Goal: Transaction & Acquisition: Purchase product/service

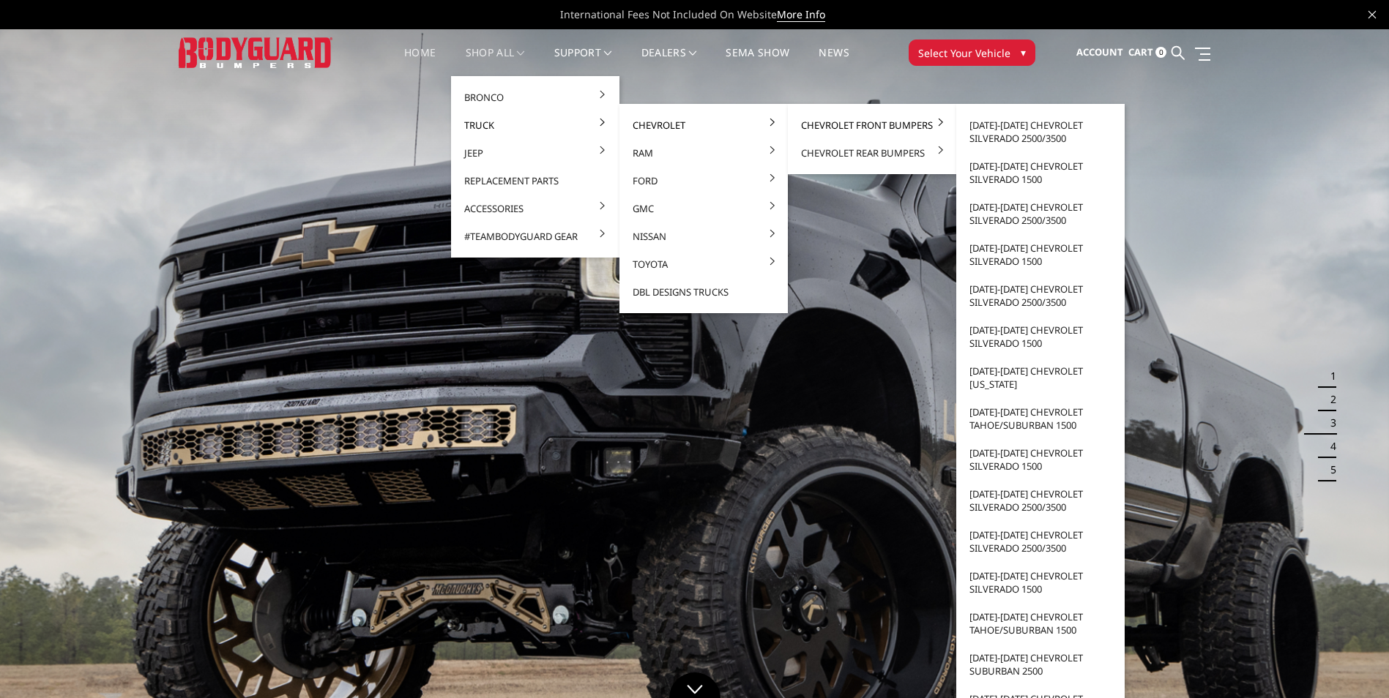
drag, startPoint x: 810, startPoint y: 126, endPoint x: 819, endPoint y: 126, distance: 8.1
click at [819, 126] on link "Chevrolet Front Bumpers" at bounding box center [872, 125] width 157 height 28
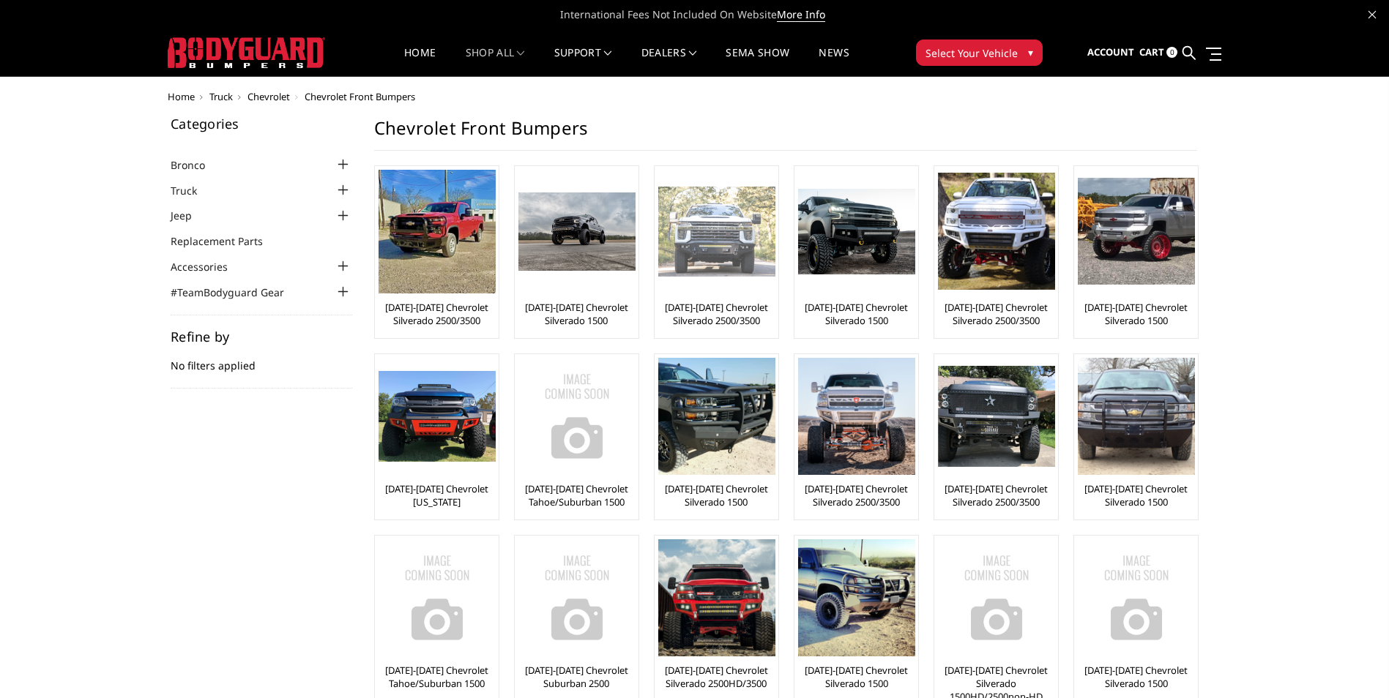
click at [706, 245] on img at bounding box center [716, 232] width 117 height 90
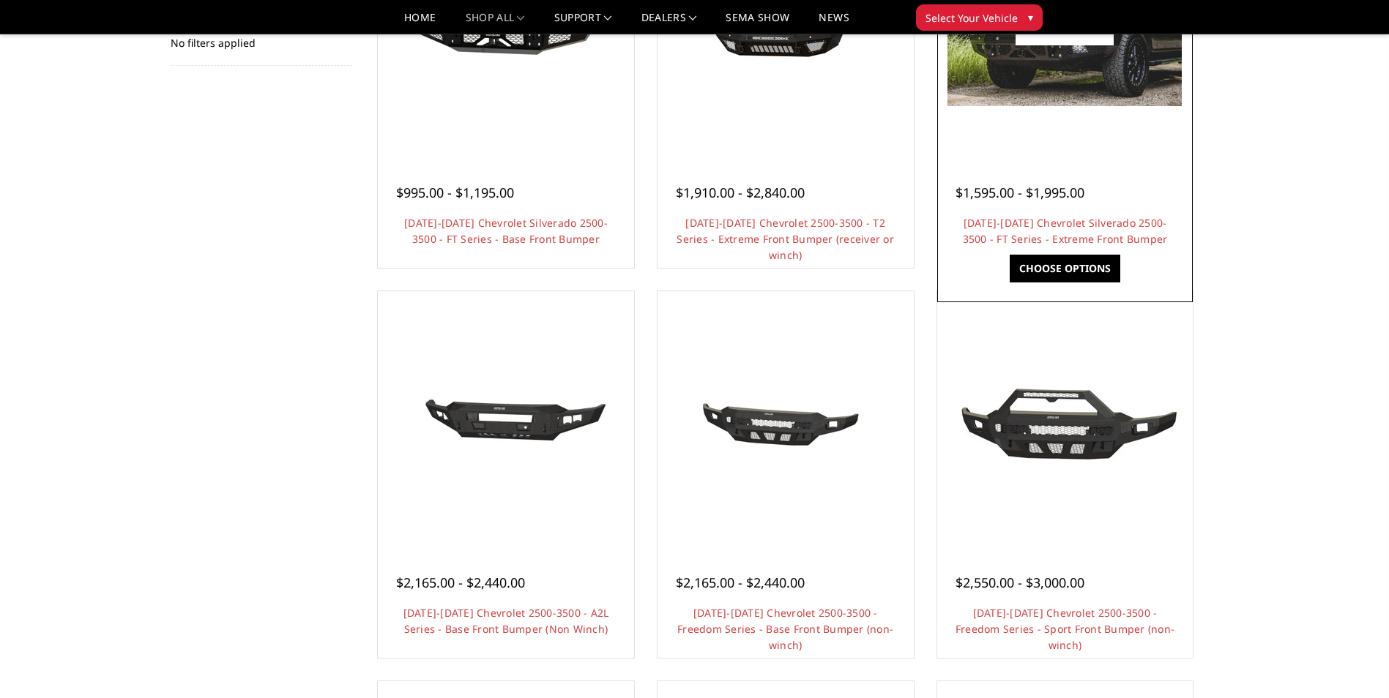
scroll to position [220, 0]
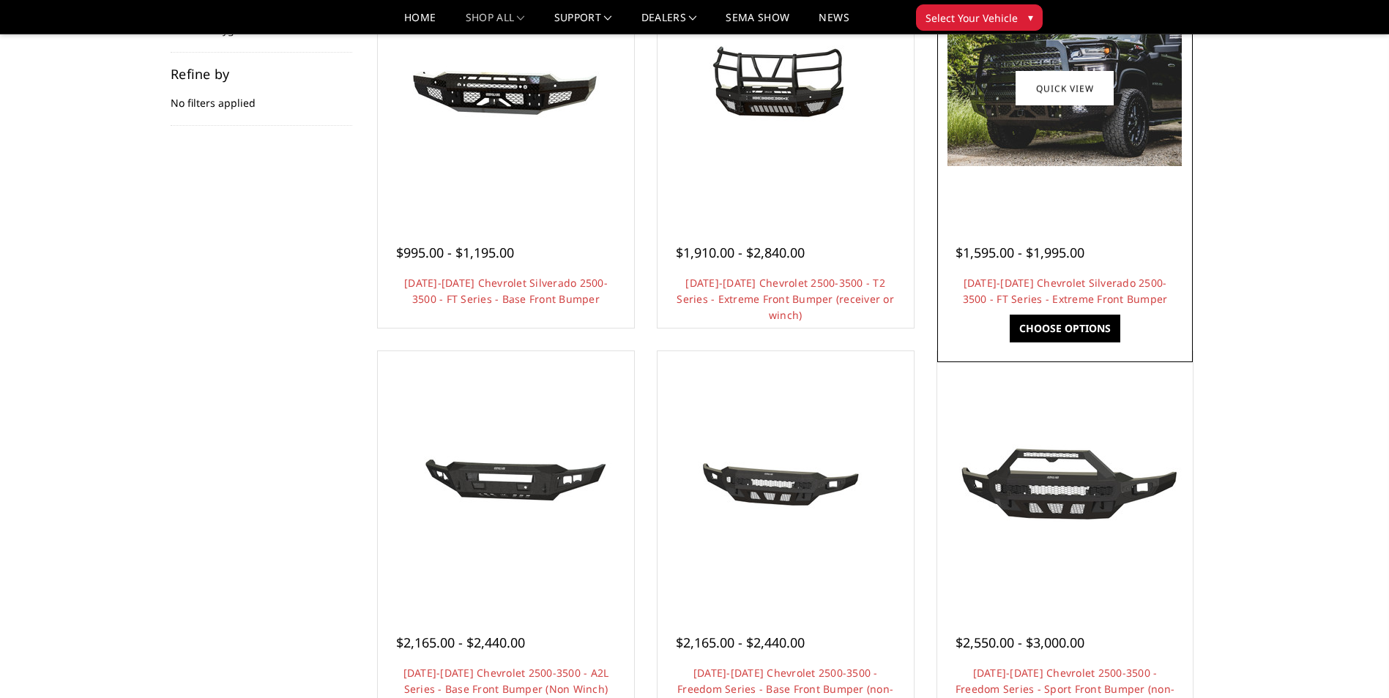
click at [1103, 204] on div at bounding box center [1065, 88] width 249 height 249
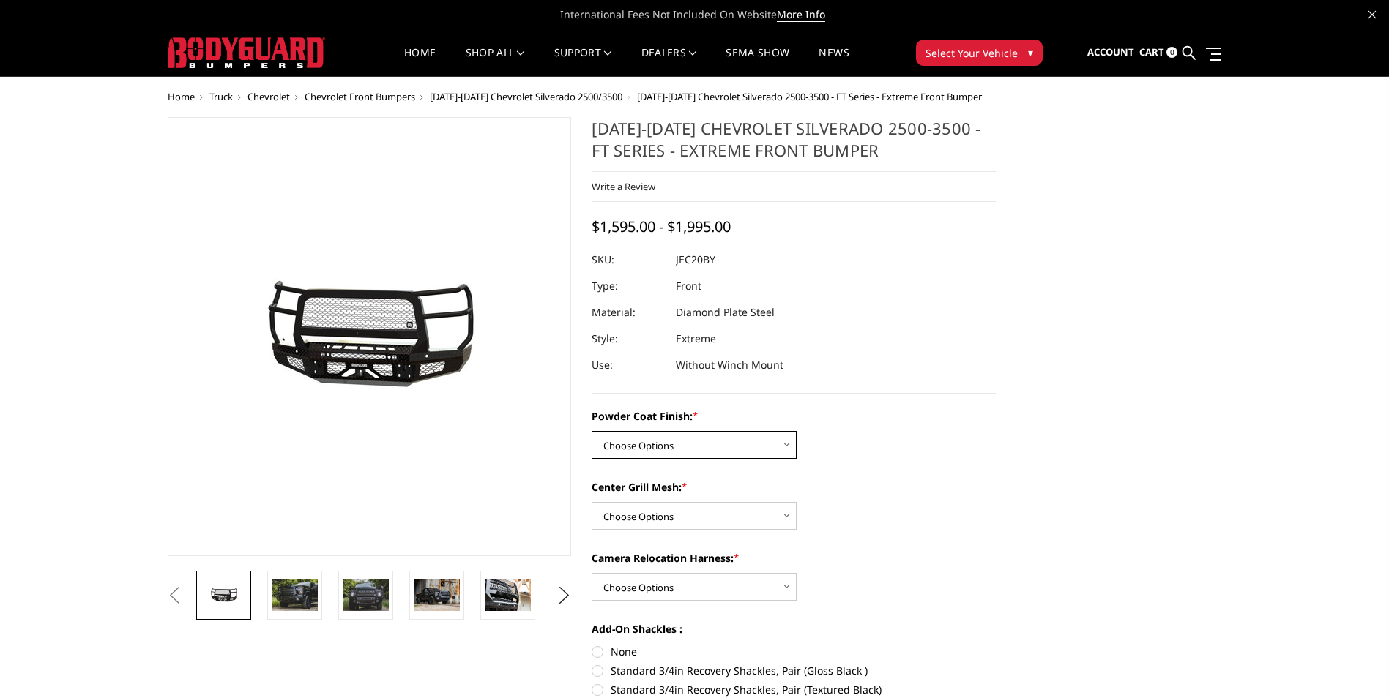
click at [776, 446] on select "Choose Options Bare Metal Gloss Black Powder Coat Textured Black Powder Coat" at bounding box center [694, 445] width 205 height 28
select select "3244"
click at [592, 431] on select "Choose Options Bare Metal Gloss Black Powder Coat Textured Black Powder Coat" at bounding box center [694, 445] width 205 height 28
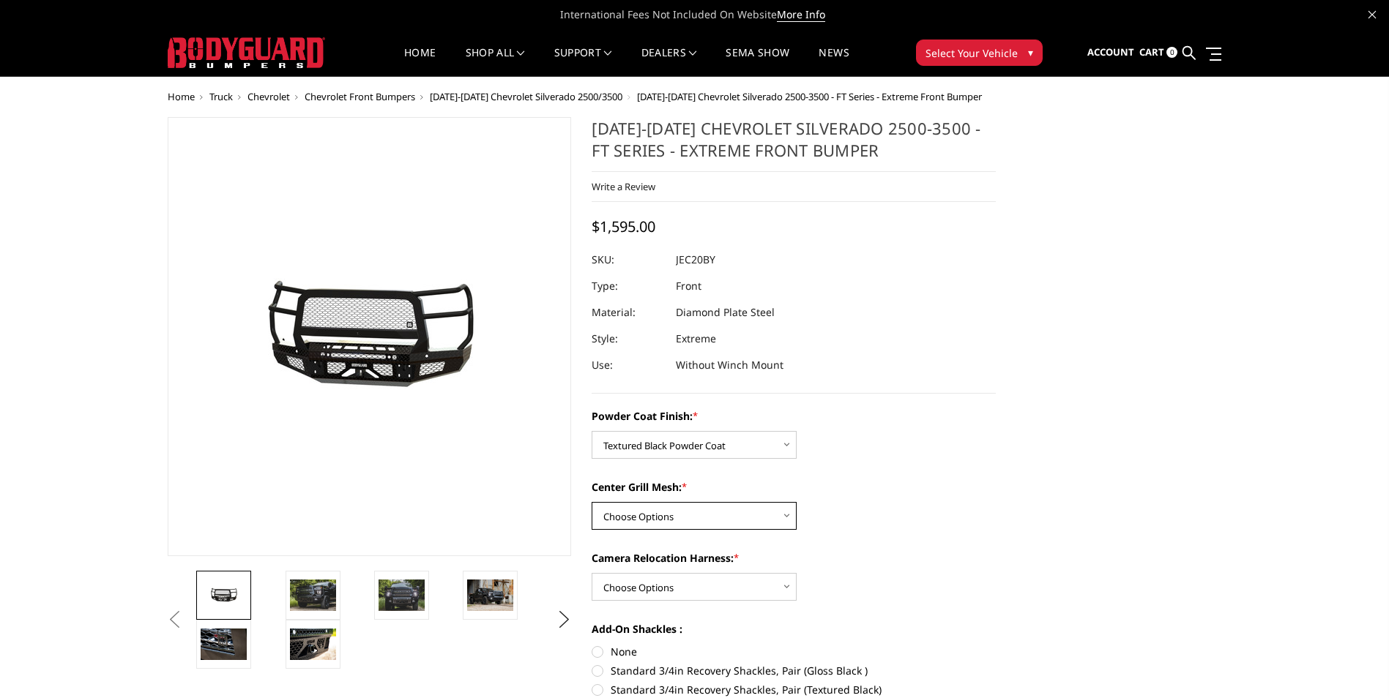
click at [741, 523] on select "Choose Options WITH Expanded Metal in Center Grill WITHOUT Expanded Metal in Ce…" at bounding box center [694, 516] width 205 height 28
select select "3245"
click at [592, 502] on select "Choose Options WITH Expanded Metal in Center Grill WITHOUT Expanded Metal in Ce…" at bounding box center [694, 516] width 205 height 28
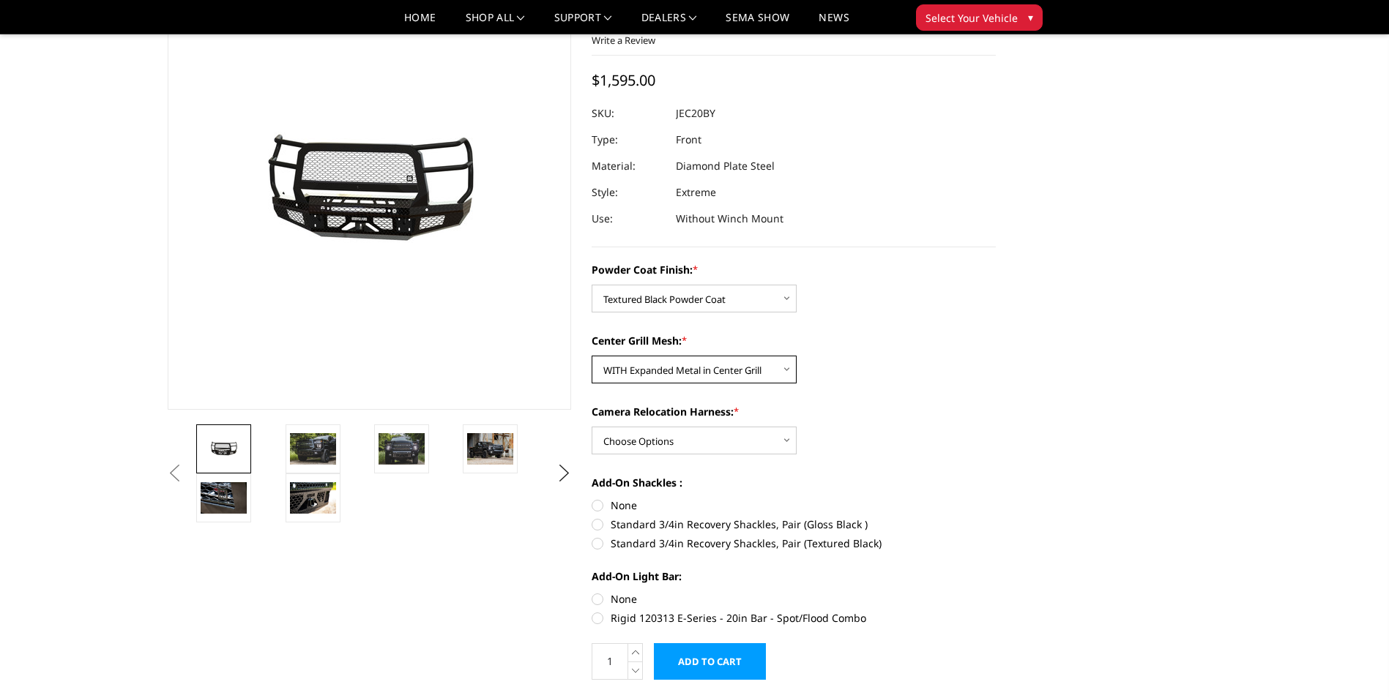
scroll to position [146, 0]
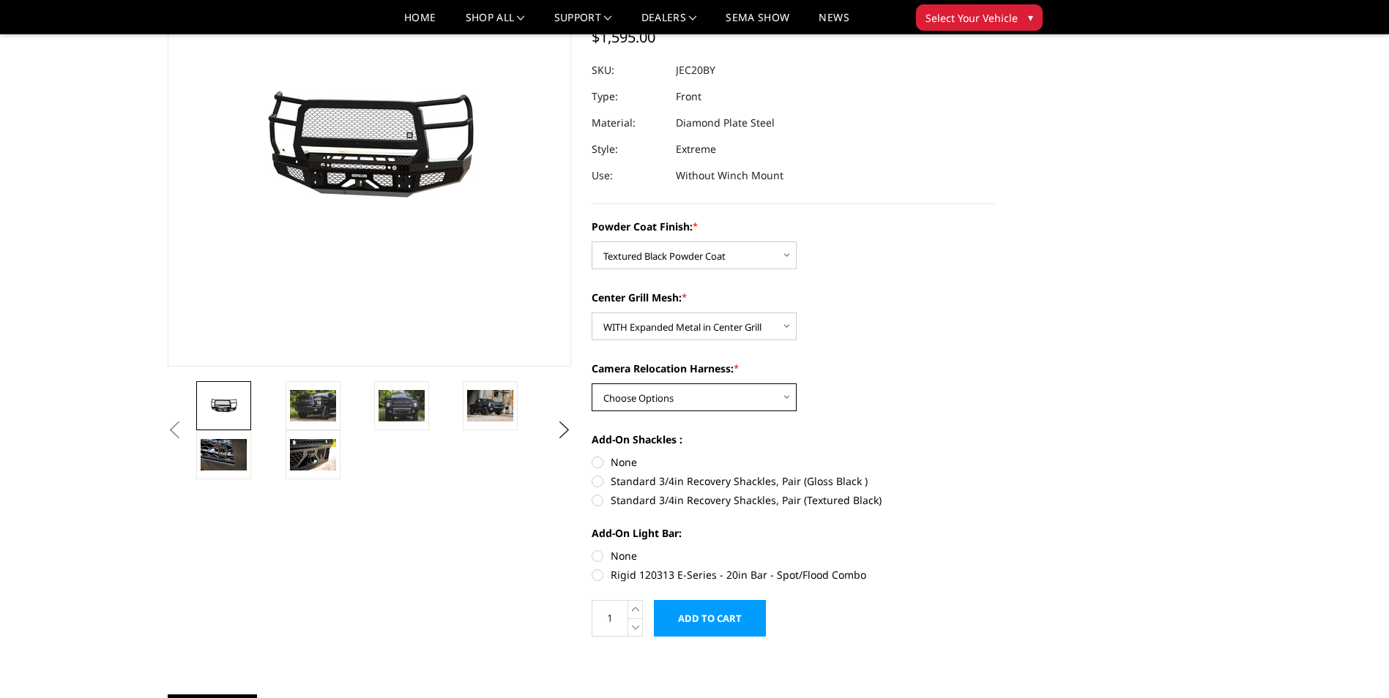
click at [731, 400] on select "Choose Options WITH Camera Relocation Harness WITHOUT Camera Relocation Harness" at bounding box center [694, 398] width 205 height 28
select select "3247"
click at [592, 384] on select "Choose Options WITH Camera Relocation Harness WITHOUT Camera Relocation Harness" at bounding box center [694, 398] width 205 height 28
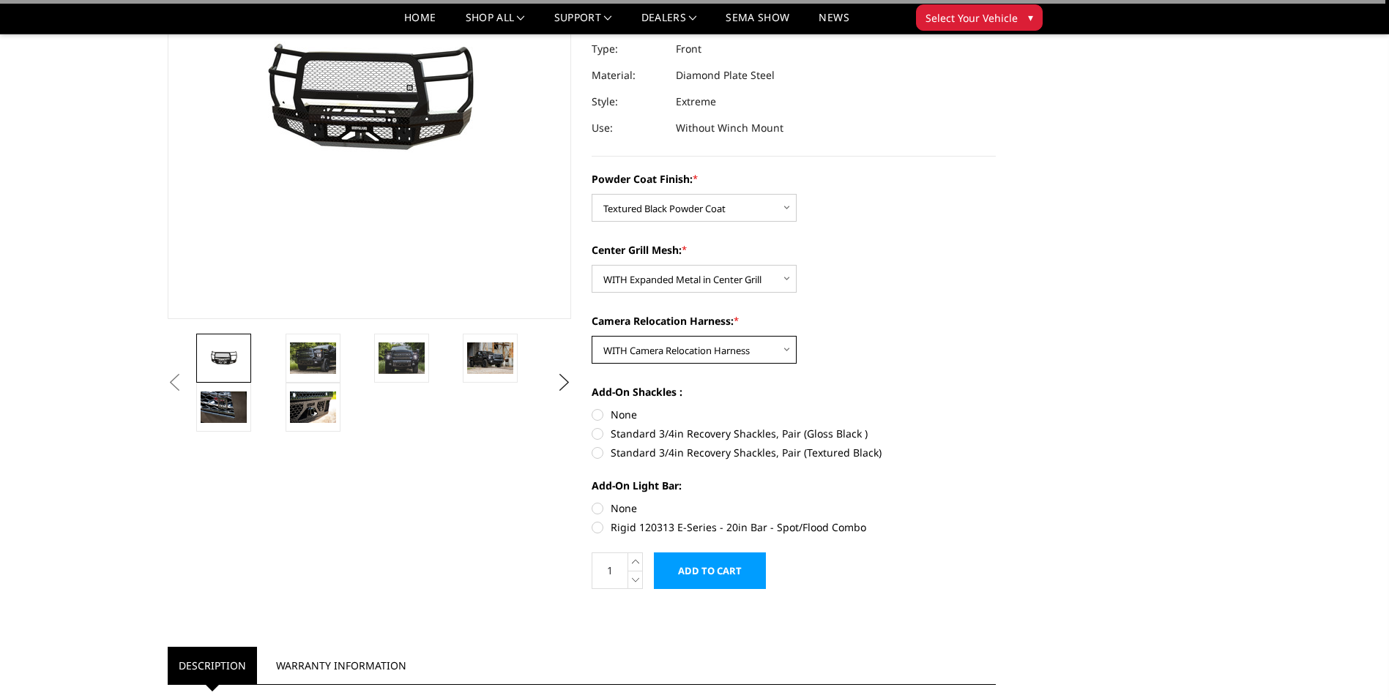
scroll to position [220, 0]
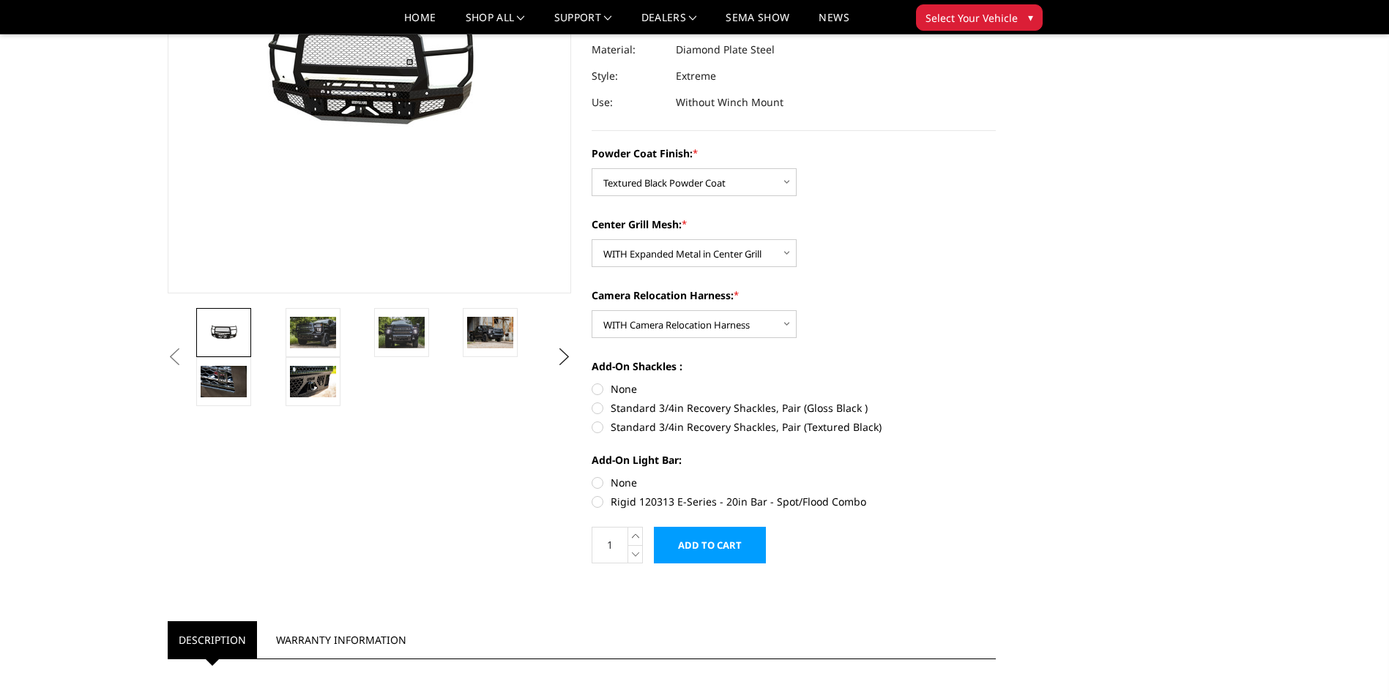
click at [598, 430] on label "Standard 3/4in Recovery Shackles, Pair (Textured Black)" at bounding box center [794, 427] width 404 height 15
click at [996, 401] on input "Standard 3/4in Recovery Shackles, Pair (Textured Black)" at bounding box center [996, 400] width 1 height 1
radio input "true"
click at [598, 484] on label "None" at bounding box center [794, 482] width 404 height 15
click at [592, 476] on input "None" at bounding box center [592, 475] width 1 height 1
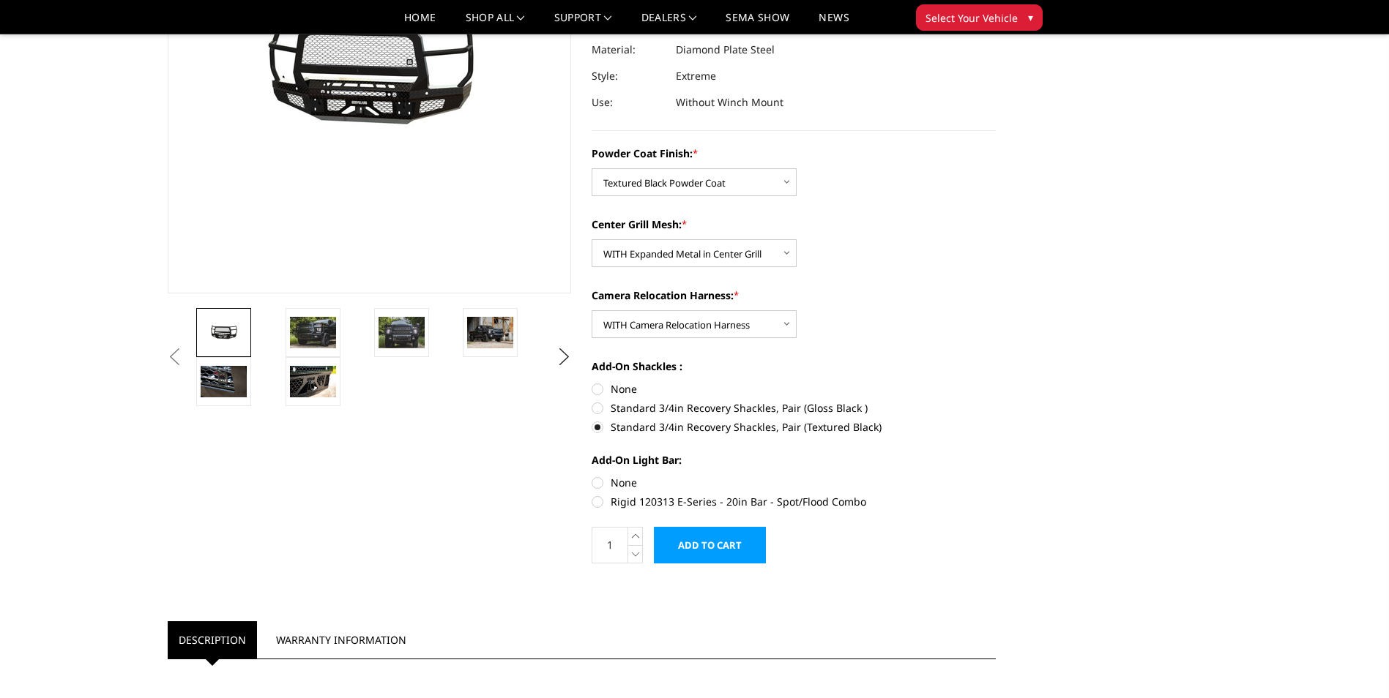
radio input "true"
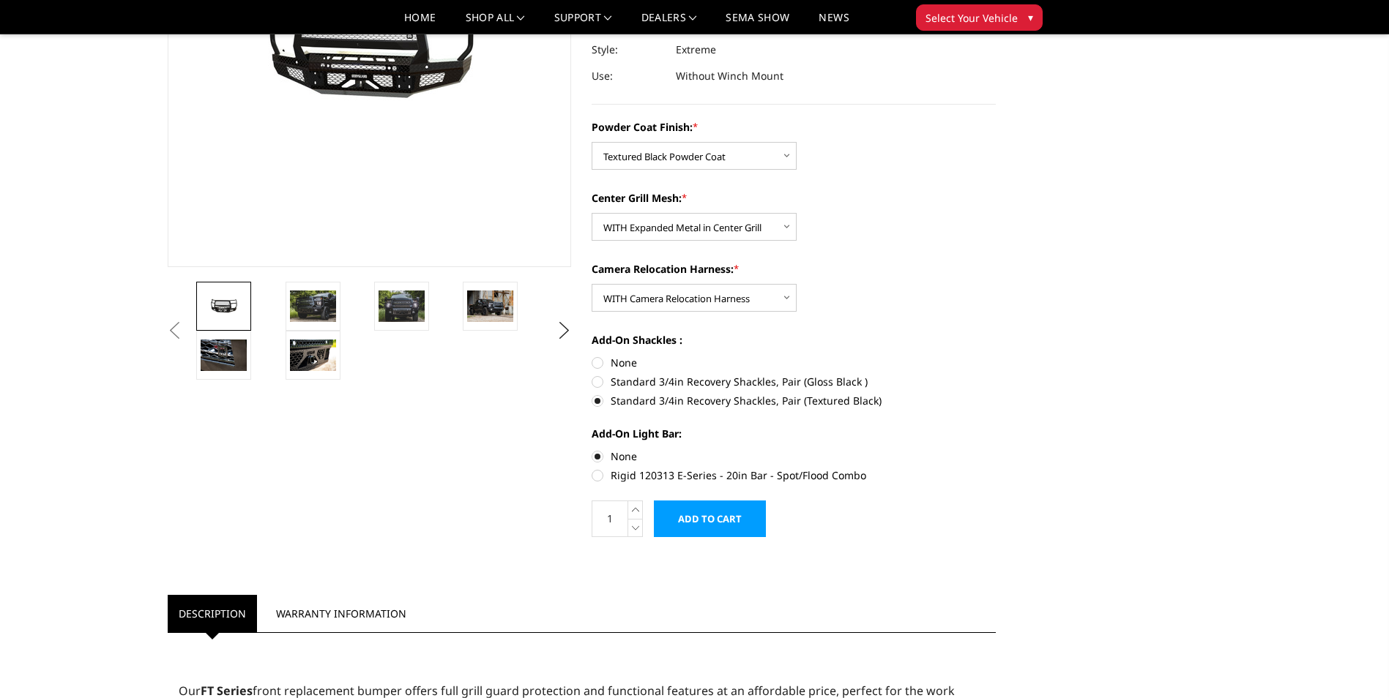
scroll to position [293, 0]
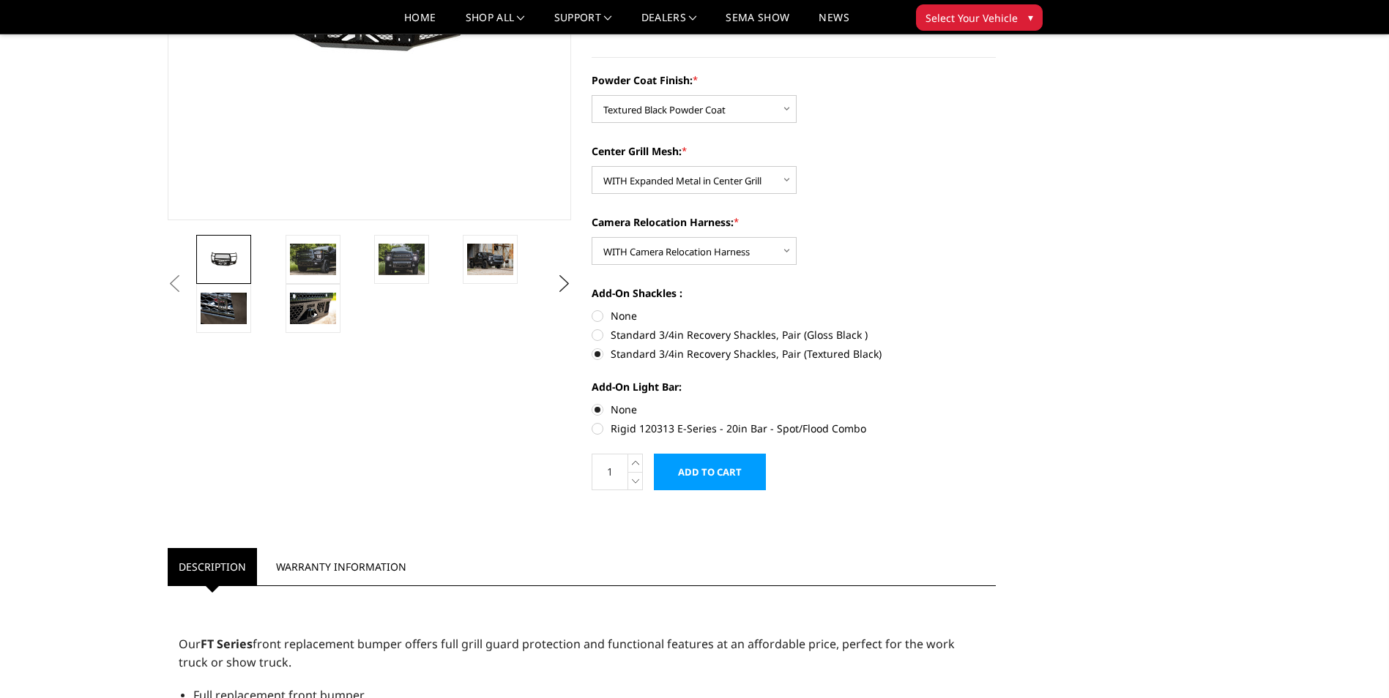
click at [723, 474] on input "Add to Cart" at bounding box center [710, 472] width 112 height 37
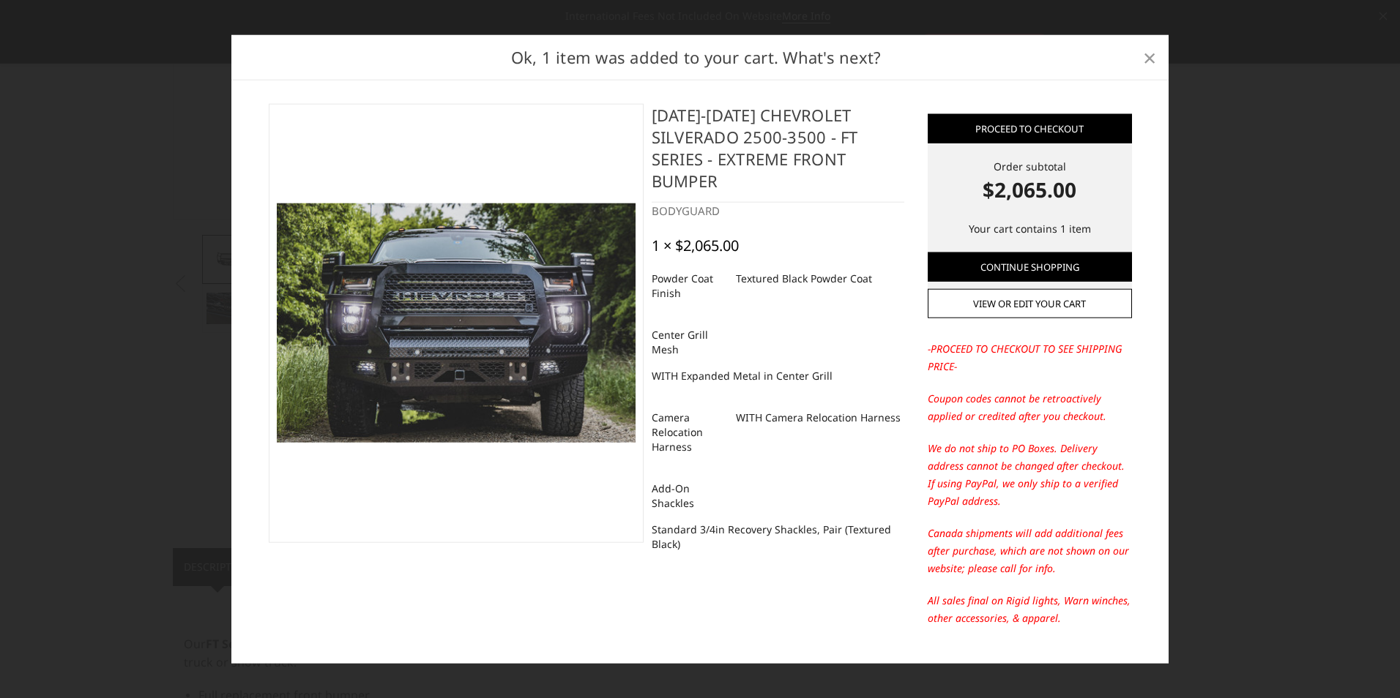
click at [1152, 56] on span "×" at bounding box center [1149, 56] width 13 height 31
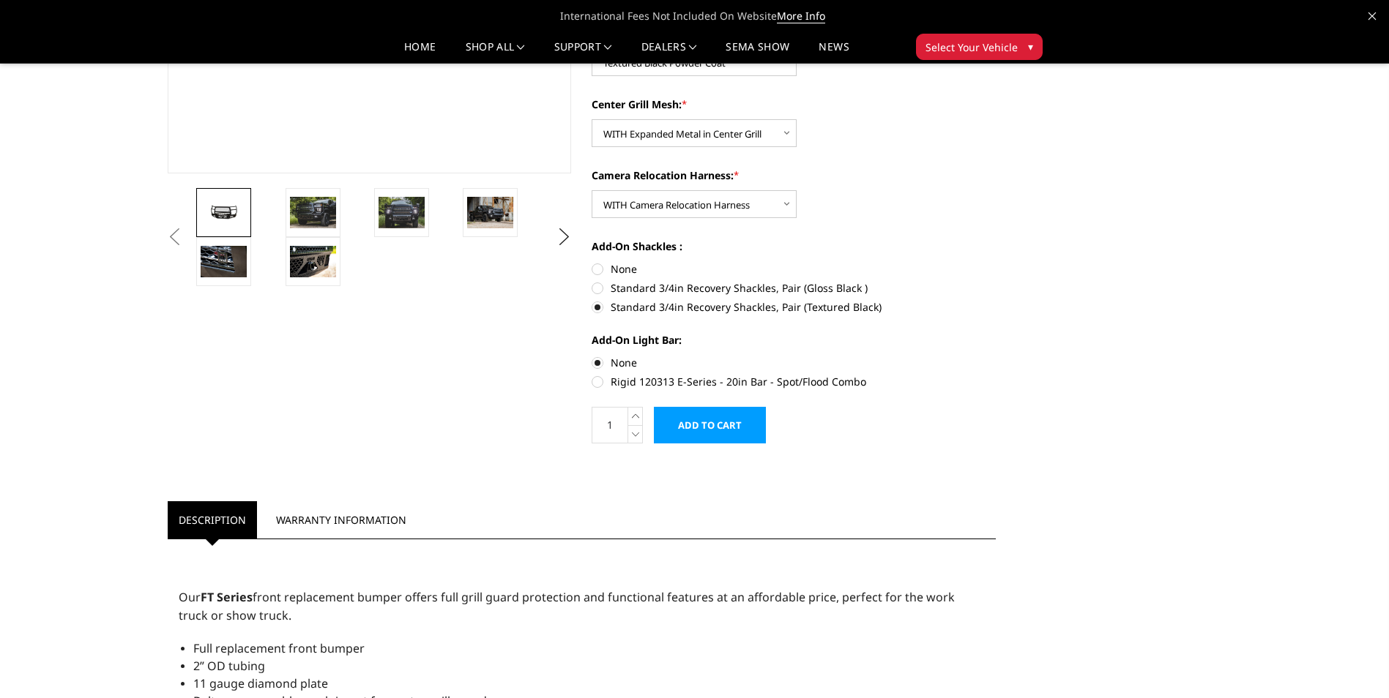
scroll to position [366, 0]
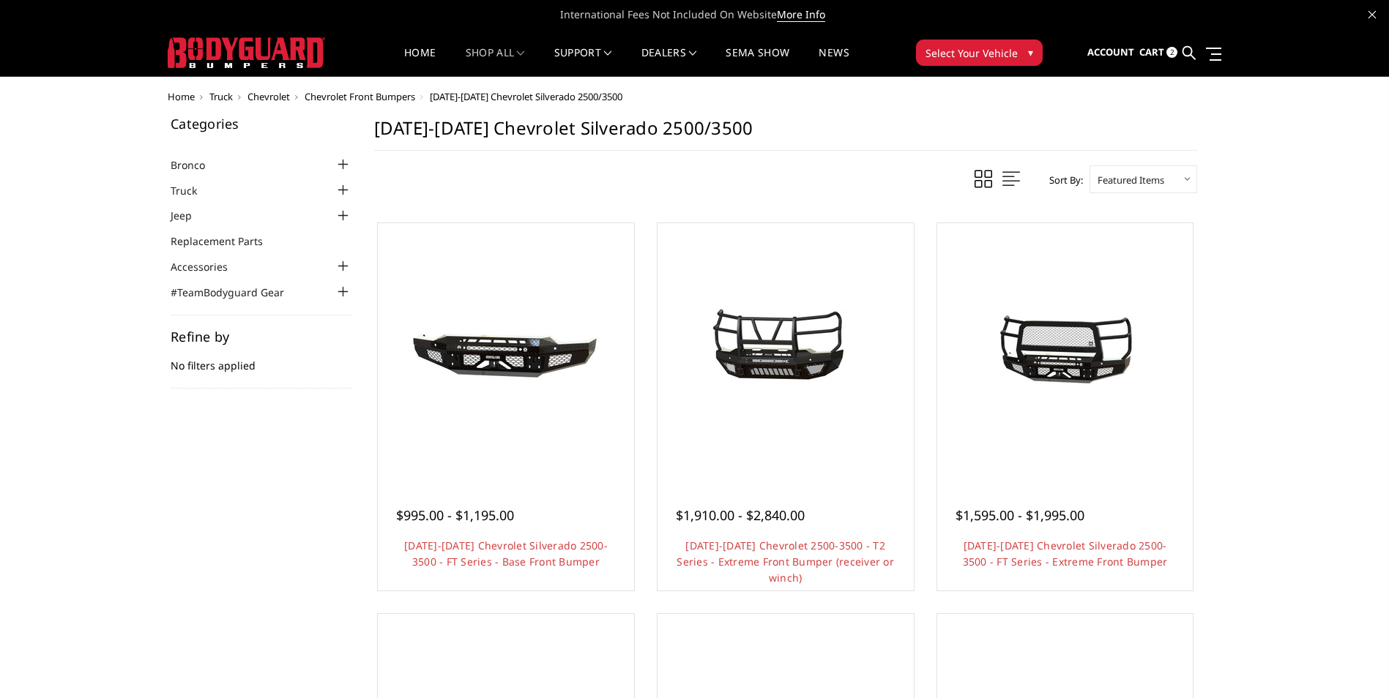
click at [1163, 56] on span "Cart" at bounding box center [1151, 51] width 25 height 13
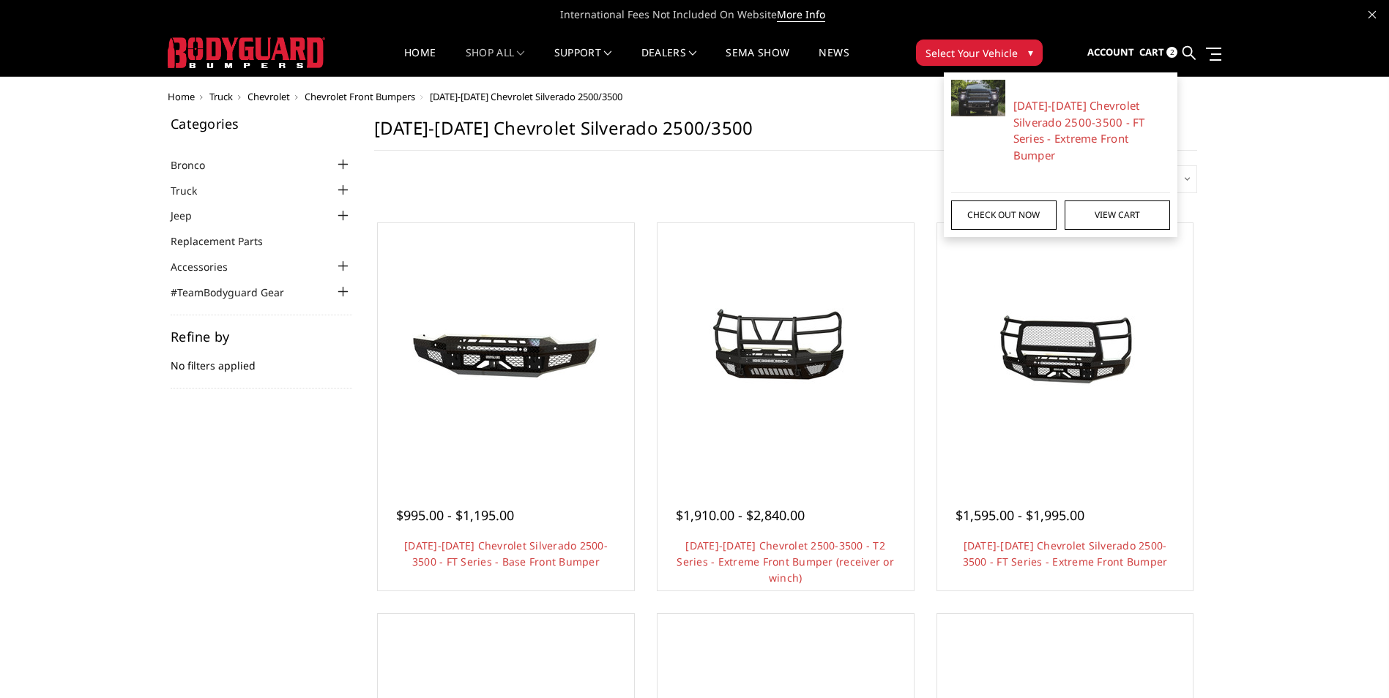
click at [1029, 206] on link "Check out now" at bounding box center [1003, 215] width 105 height 29
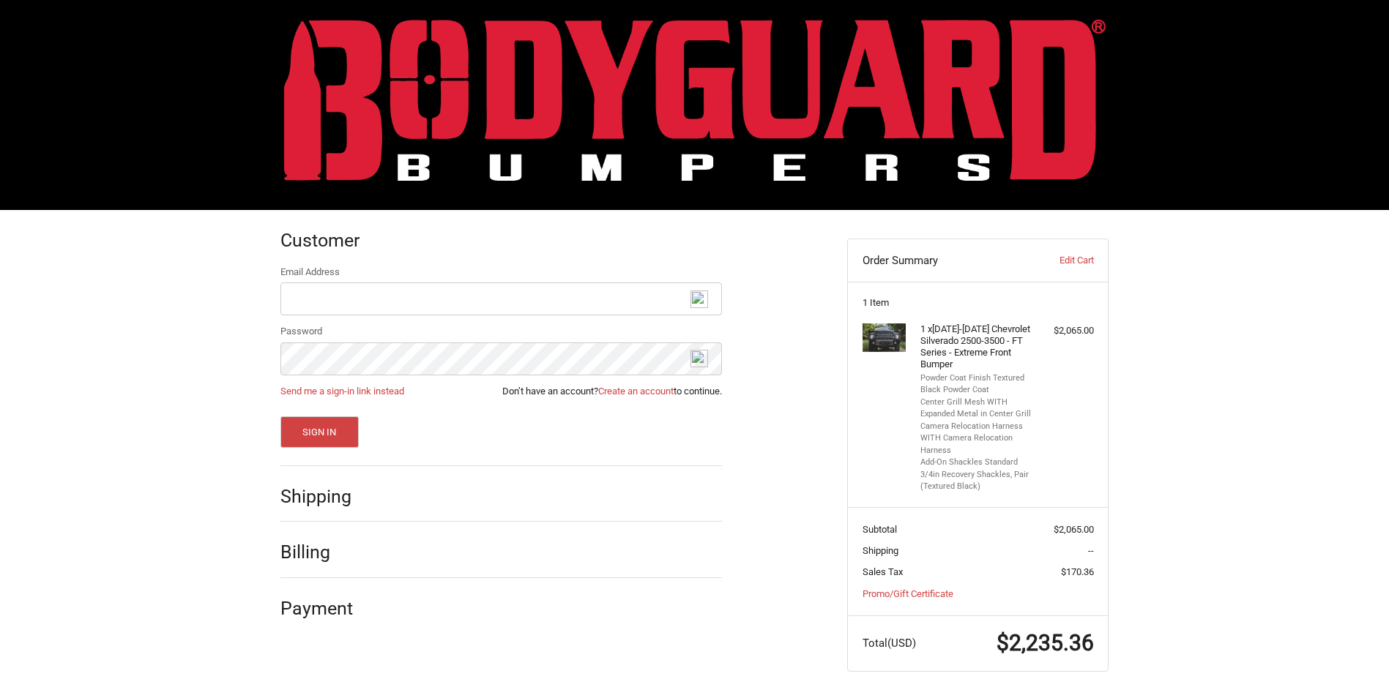
scroll to position [12, 0]
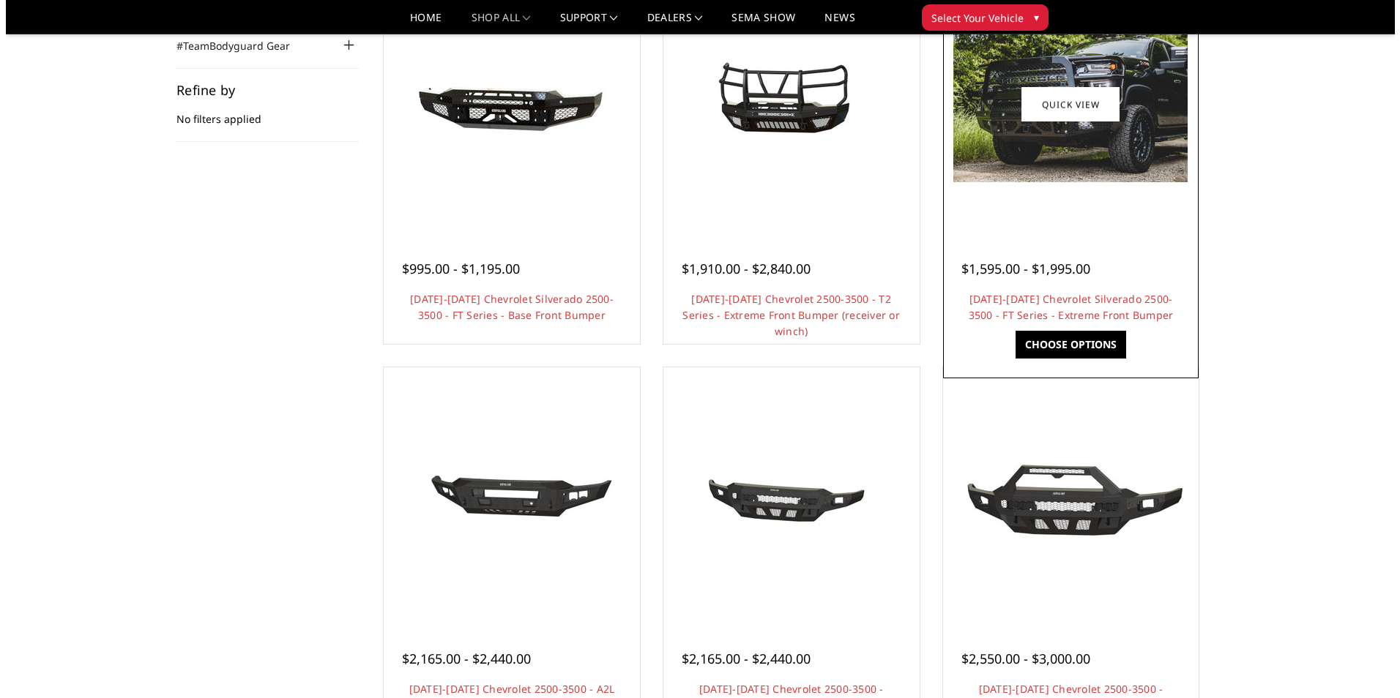
scroll to position [146, 0]
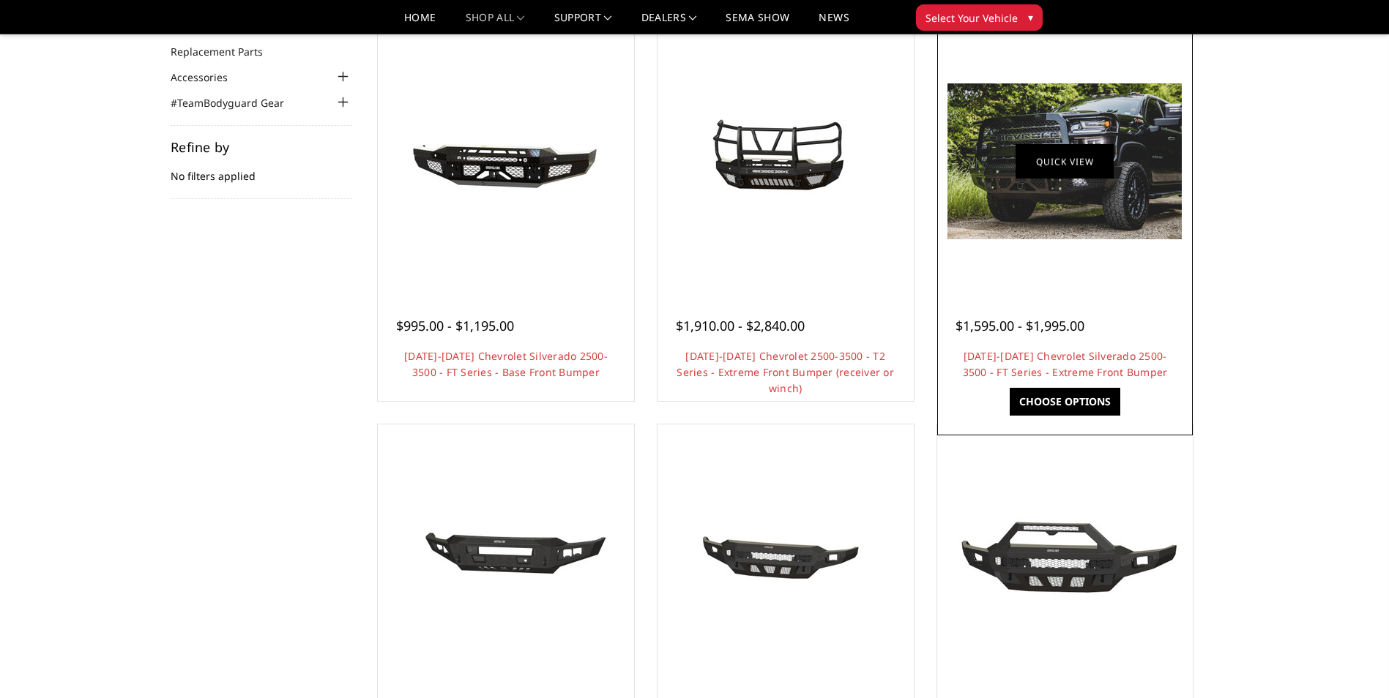
click at [1094, 176] on link "Quick view" at bounding box center [1064, 161] width 98 height 34
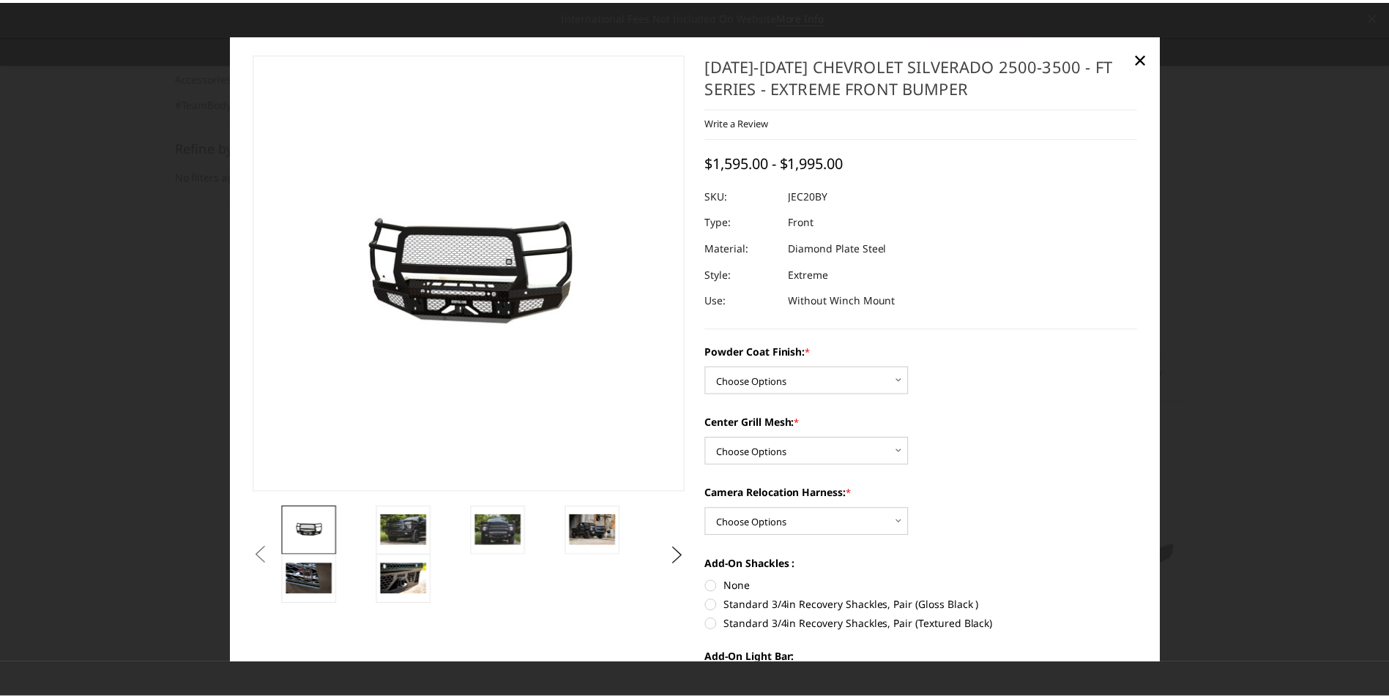
scroll to position [0, 0]
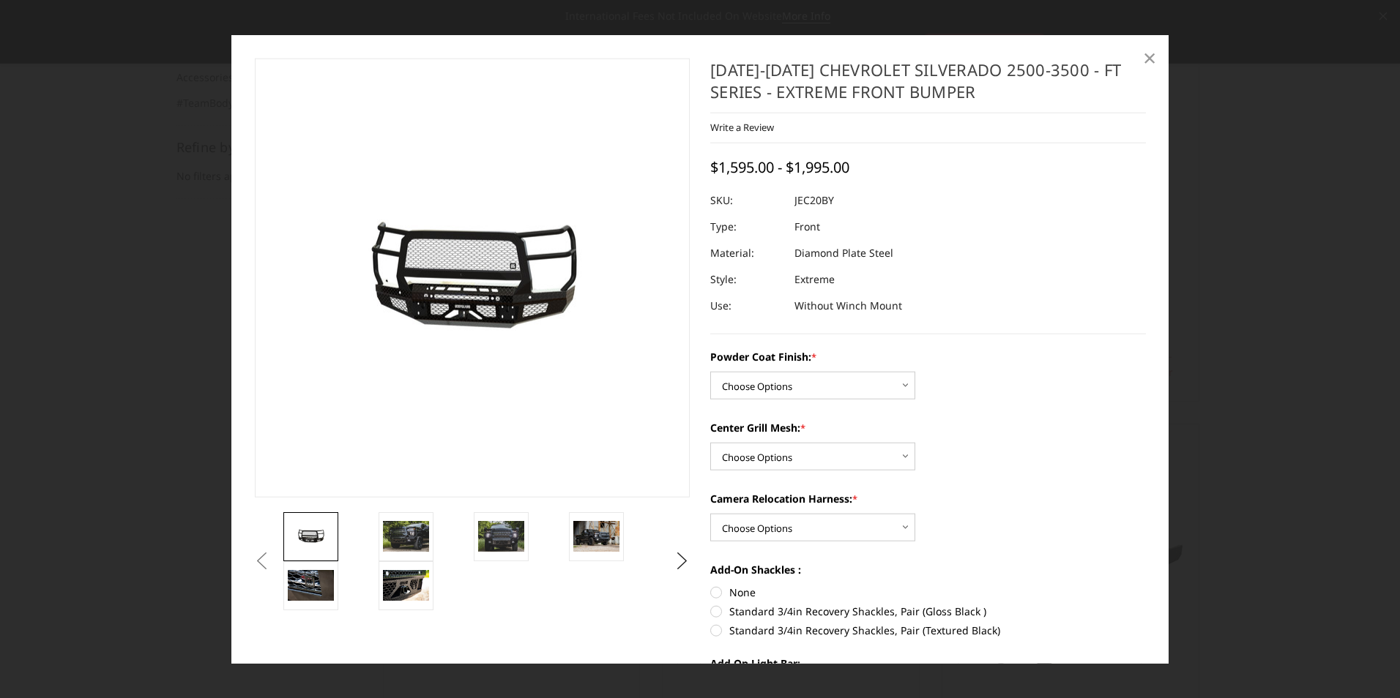
click at [1151, 57] on span "×" at bounding box center [1149, 56] width 13 height 31
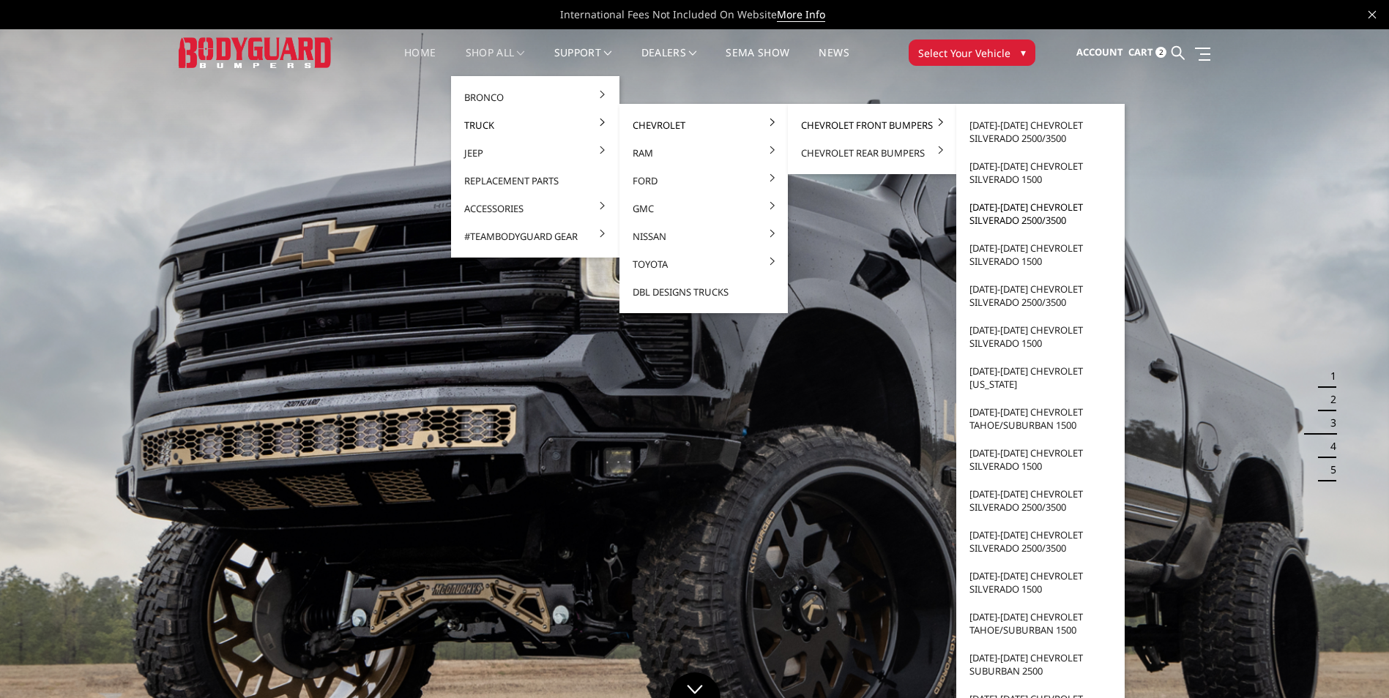
click at [1004, 218] on link "[DATE]-[DATE] Chevrolet Silverado 2500/3500" at bounding box center [1040, 213] width 157 height 41
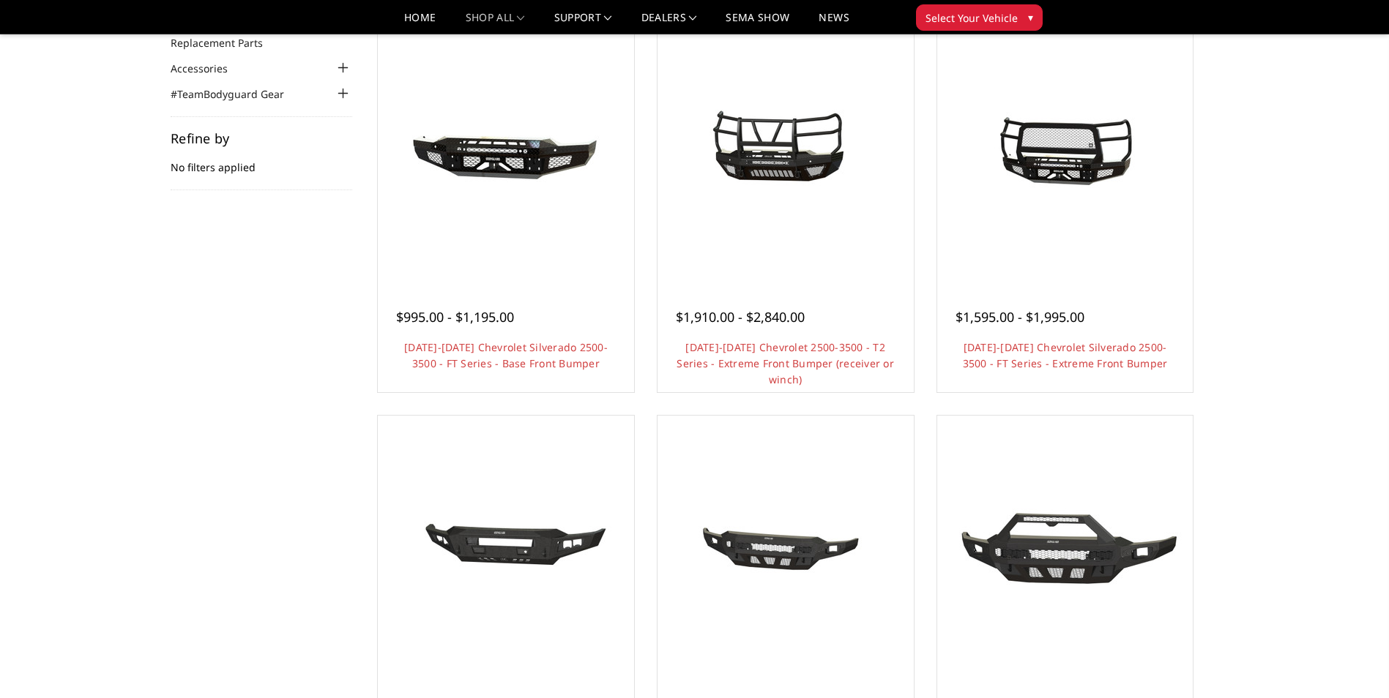
scroll to position [73, 0]
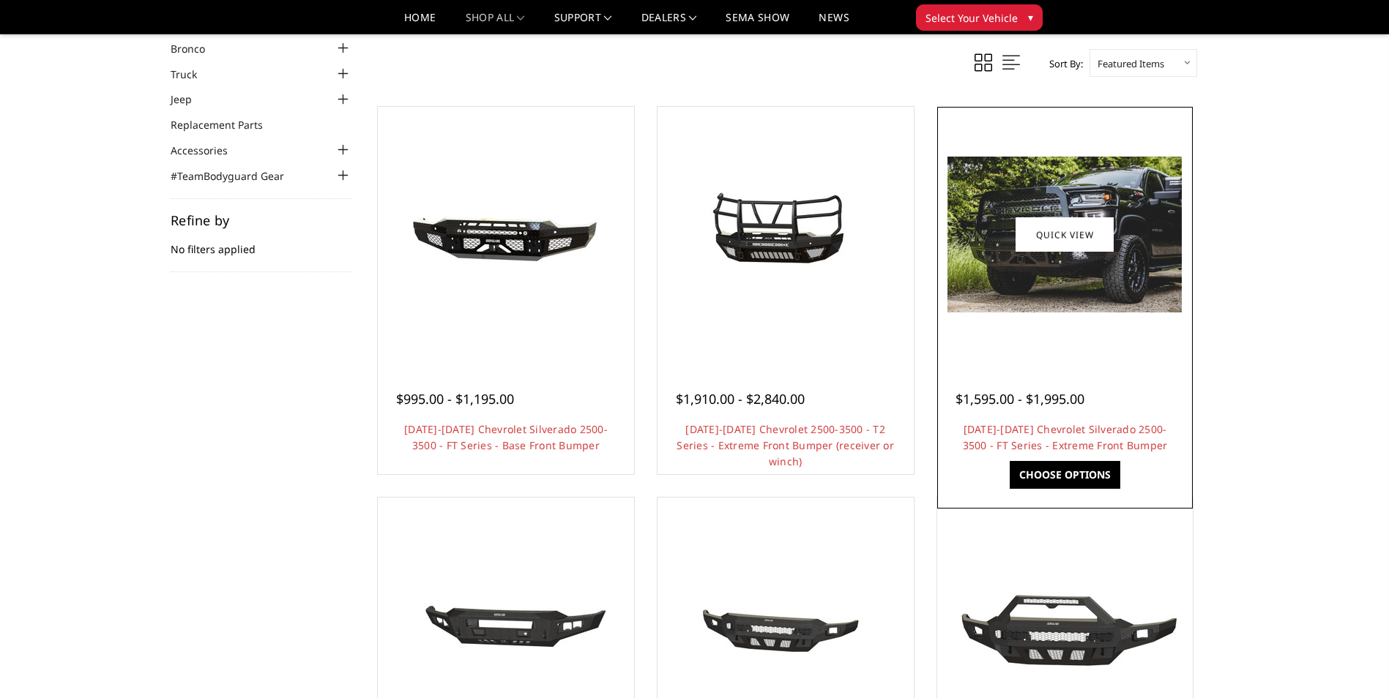
click at [1059, 261] on img at bounding box center [1064, 235] width 234 height 156
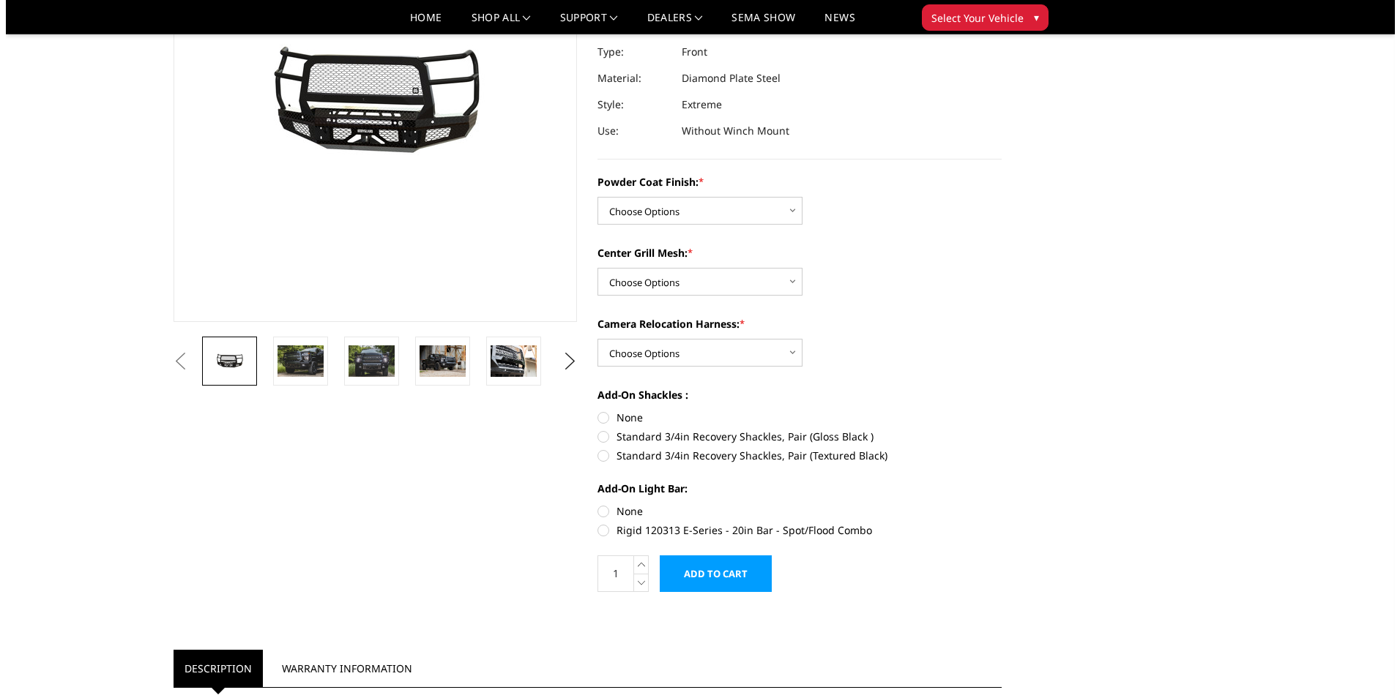
scroll to position [220, 0]
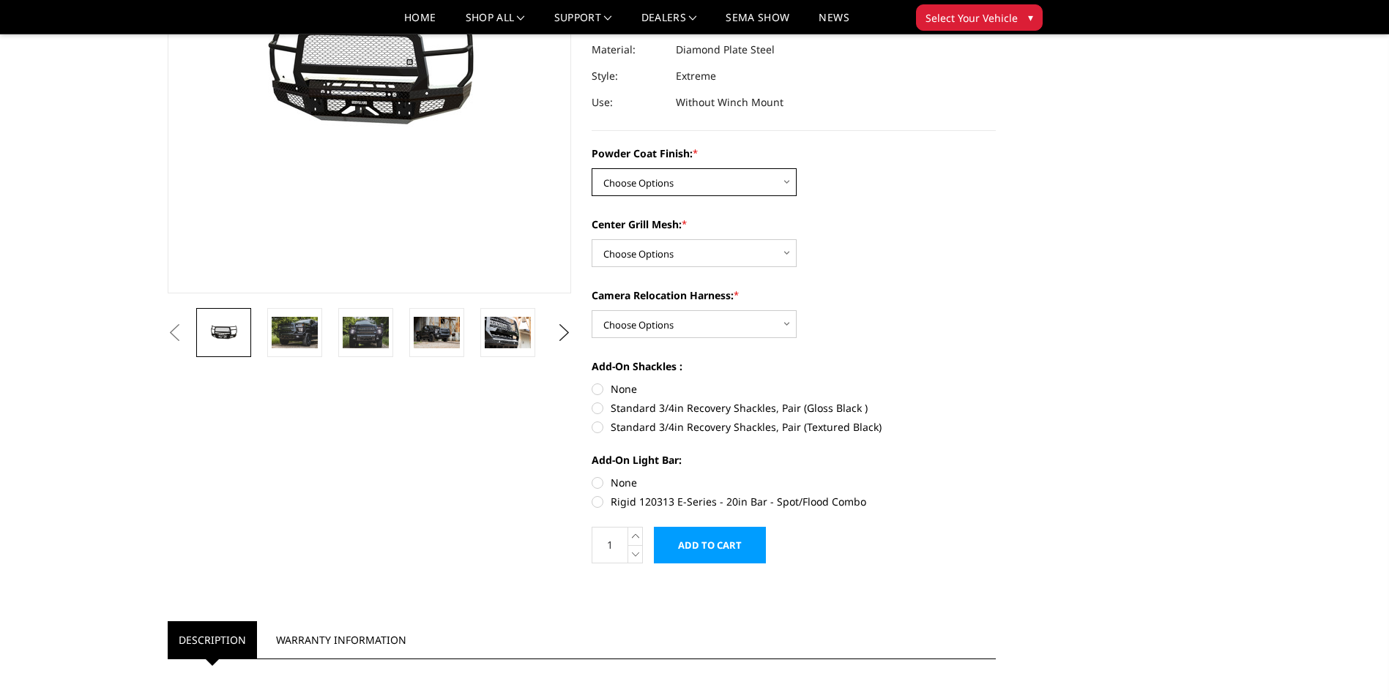
click at [788, 185] on select "Choose Options Bare Metal Gloss Black Powder Coat Textured Black Powder Coat" at bounding box center [694, 182] width 205 height 28
select select "3244"
click at [592, 168] on select "Choose Options Bare Metal Gloss Black Powder Coat Textured Black Powder Coat" at bounding box center [694, 182] width 205 height 28
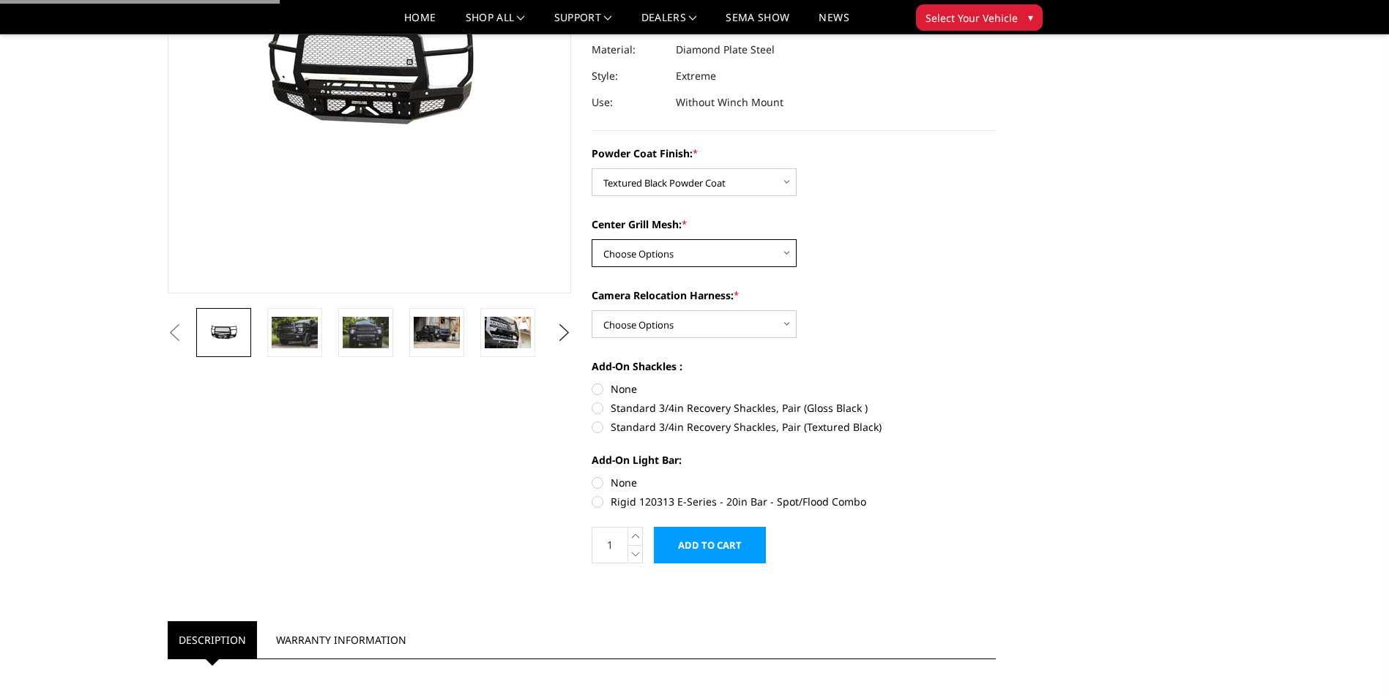
click at [748, 251] on select "Choose Options WITH Expanded Metal in Center Grill WITHOUT Expanded Metal in Ce…" at bounding box center [694, 253] width 205 height 28
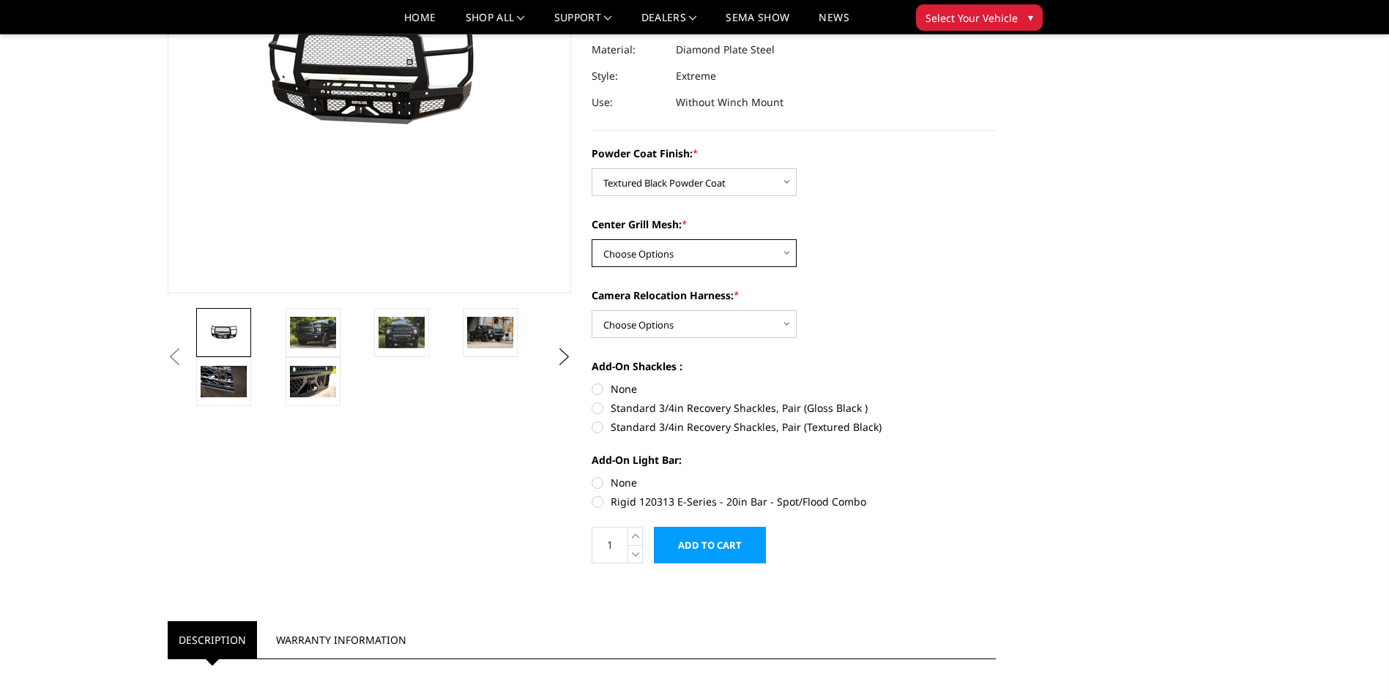
select select "3245"
click at [592, 239] on select "Choose Options WITH Expanded Metal in Center Grill WITHOUT Expanded Metal in Ce…" at bounding box center [694, 253] width 205 height 28
click at [679, 325] on select "Choose Options WITH Camera Relocation Harness WITHOUT Camera Relocation Harness" at bounding box center [694, 324] width 205 height 28
select select "3247"
click at [592, 310] on select "Choose Options WITH Camera Relocation Harness WITHOUT Camera Relocation Harness" at bounding box center [694, 324] width 205 height 28
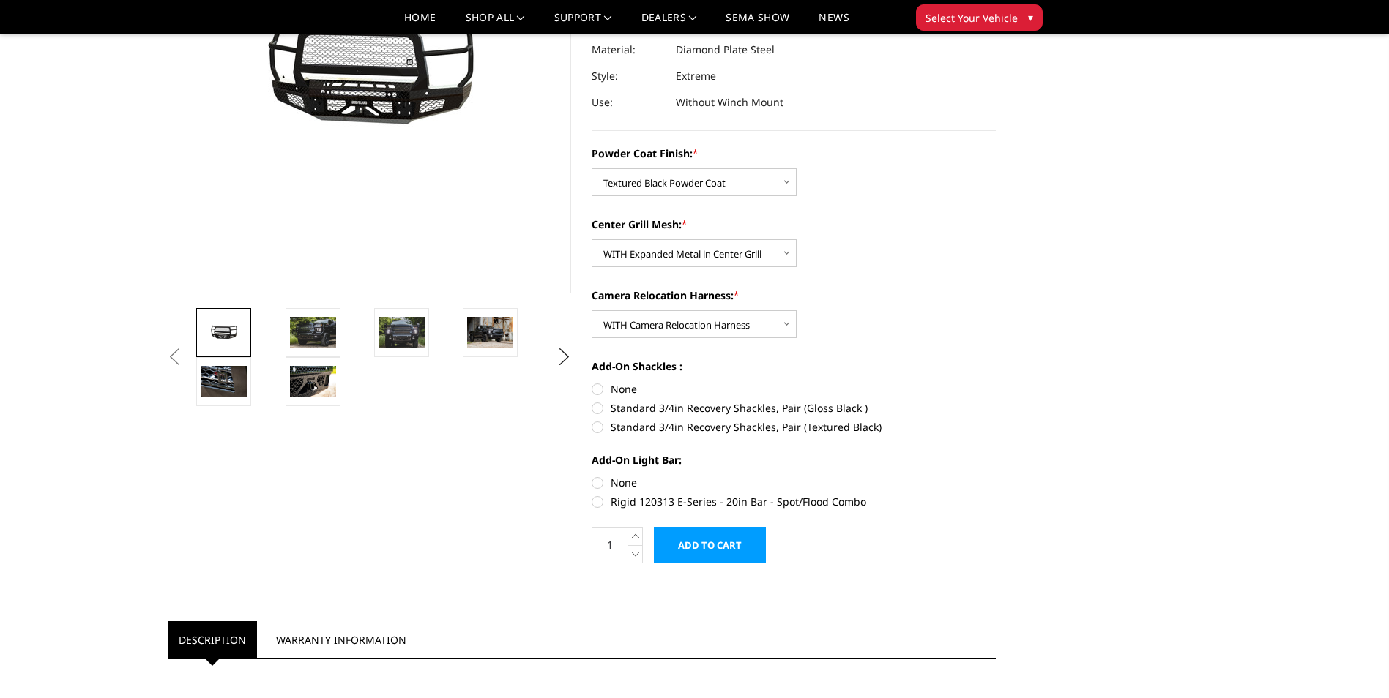
click at [816, 359] on label "Add-On Shackles :" at bounding box center [794, 366] width 404 height 15
click at [597, 408] on label "Standard 3/4in Recovery Shackles, Pair (Gloss Black )" at bounding box center [794, 407] width 404 height 15
click at [996, 382] on input "Standard 3/4in Recovery Shackles, Pair (Gloss Black )" at bounding box center [996, 381] width 1 height 1
radio input "true"
click at [598, 483] on label "None" at bounding box center [794, 482] width 404 height 15
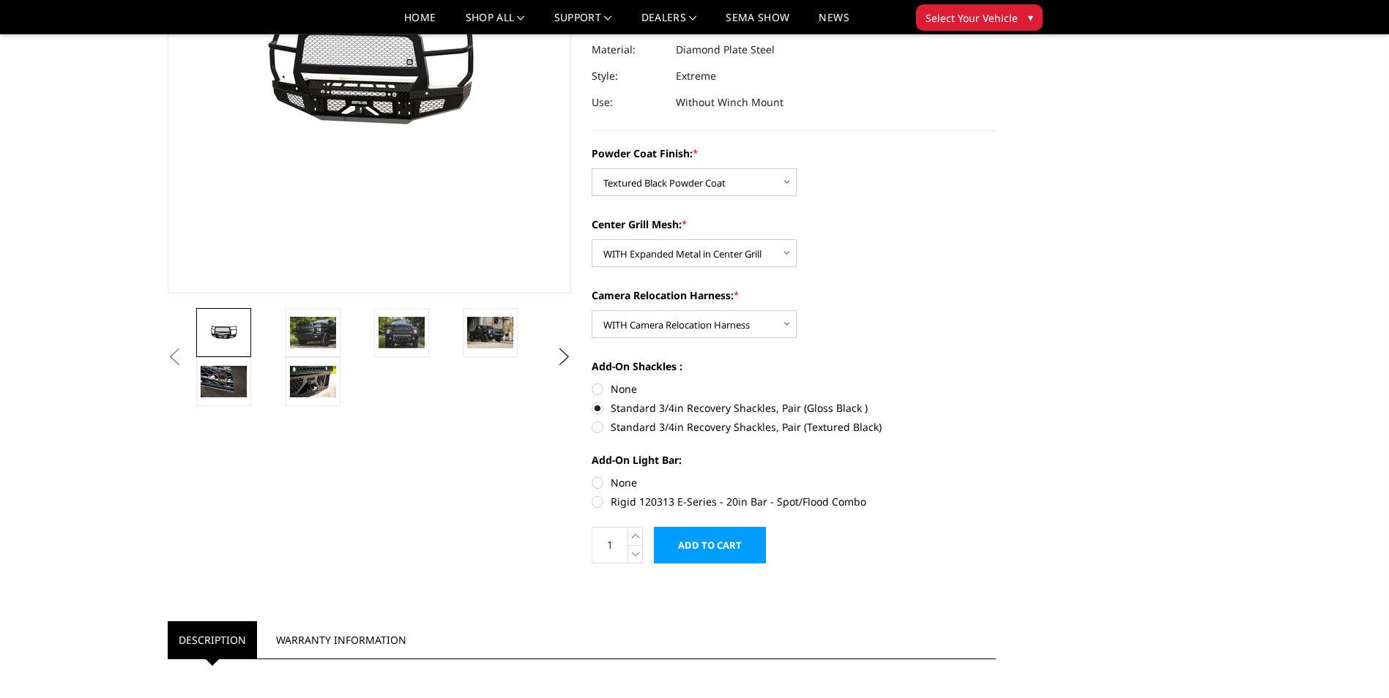
click at [592, 476] on input "None" at bounding box center [592, 475] width 1 height 1
radio input "true"
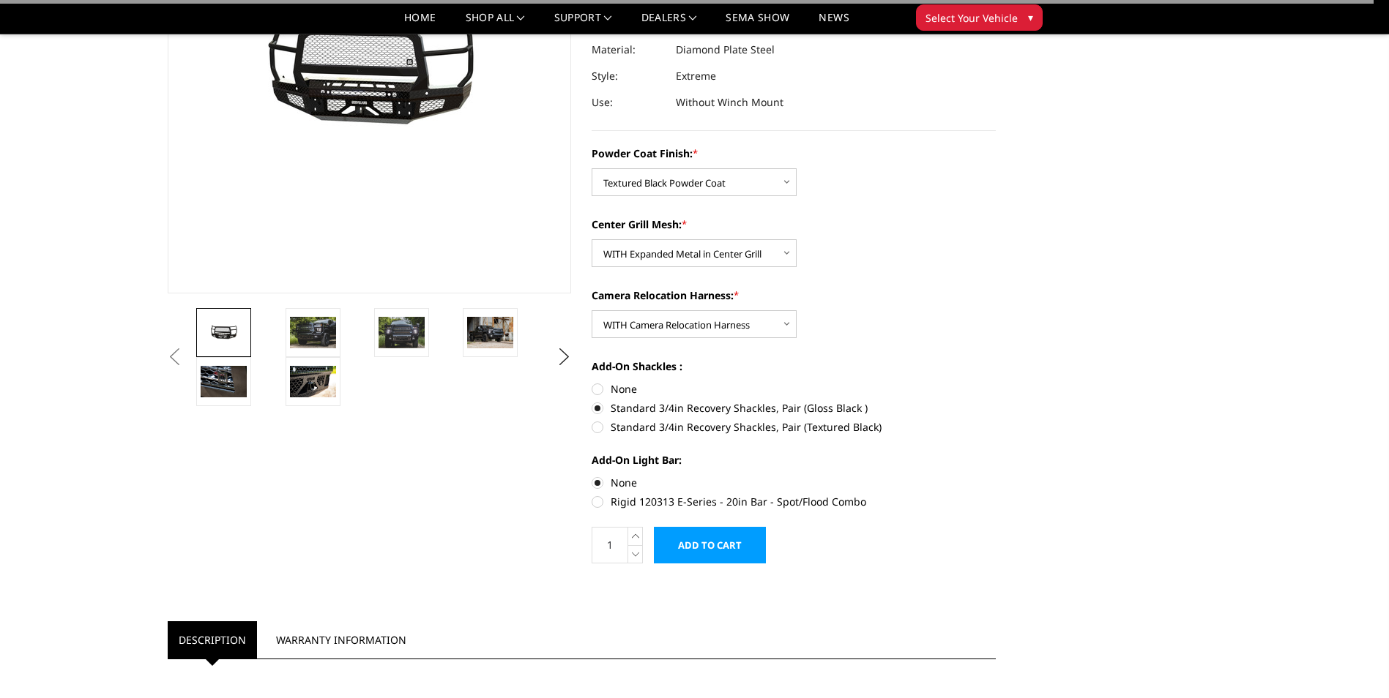
click at [702, 545] on input "Add to Cart" at bounding box center [710, 545] width 112 height 37
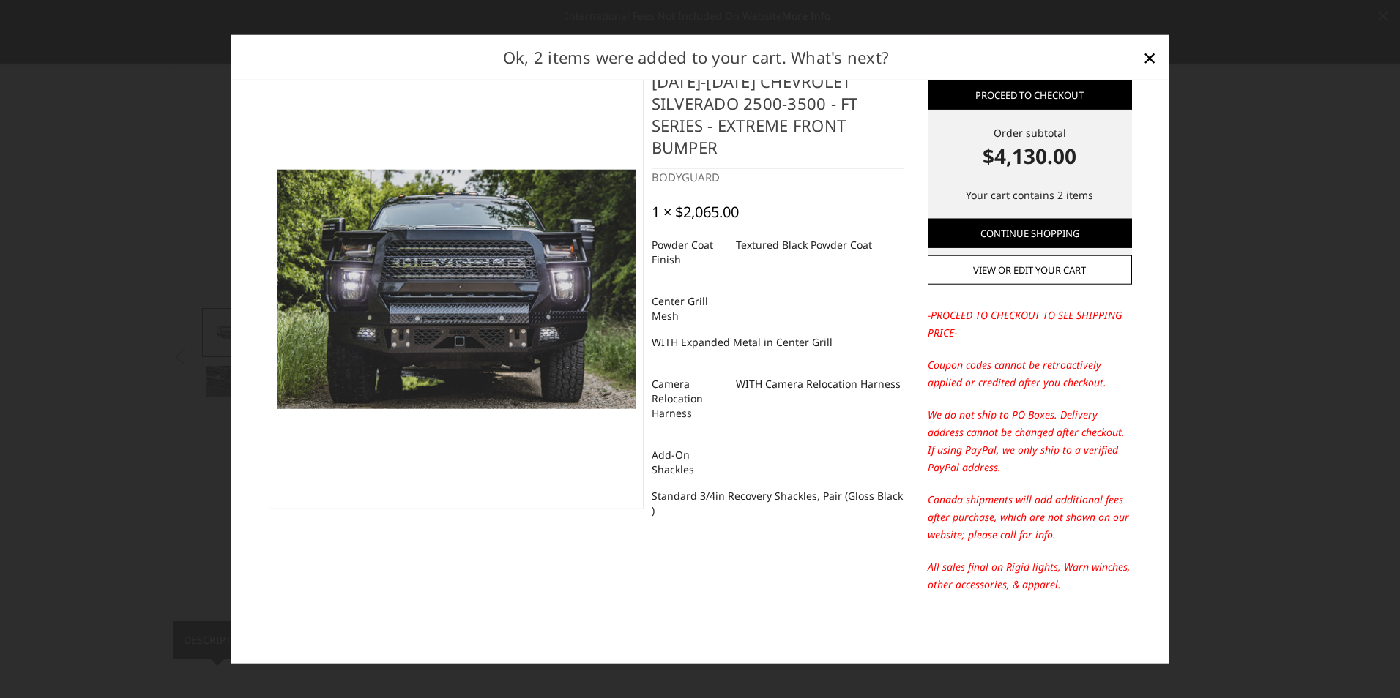
scroll to position [0, 0]
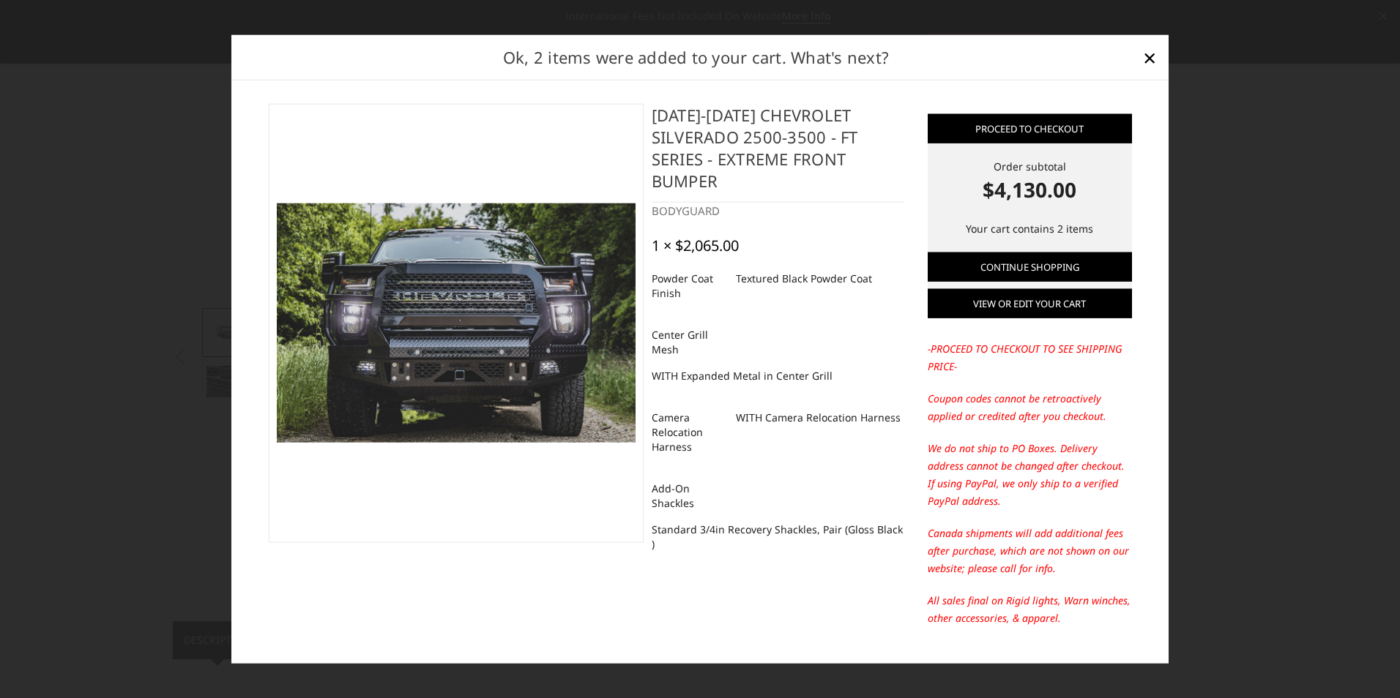
click at [1045, 307] on link "View or edit your cart" at bounding box center [1030, 303] width 204 height 29
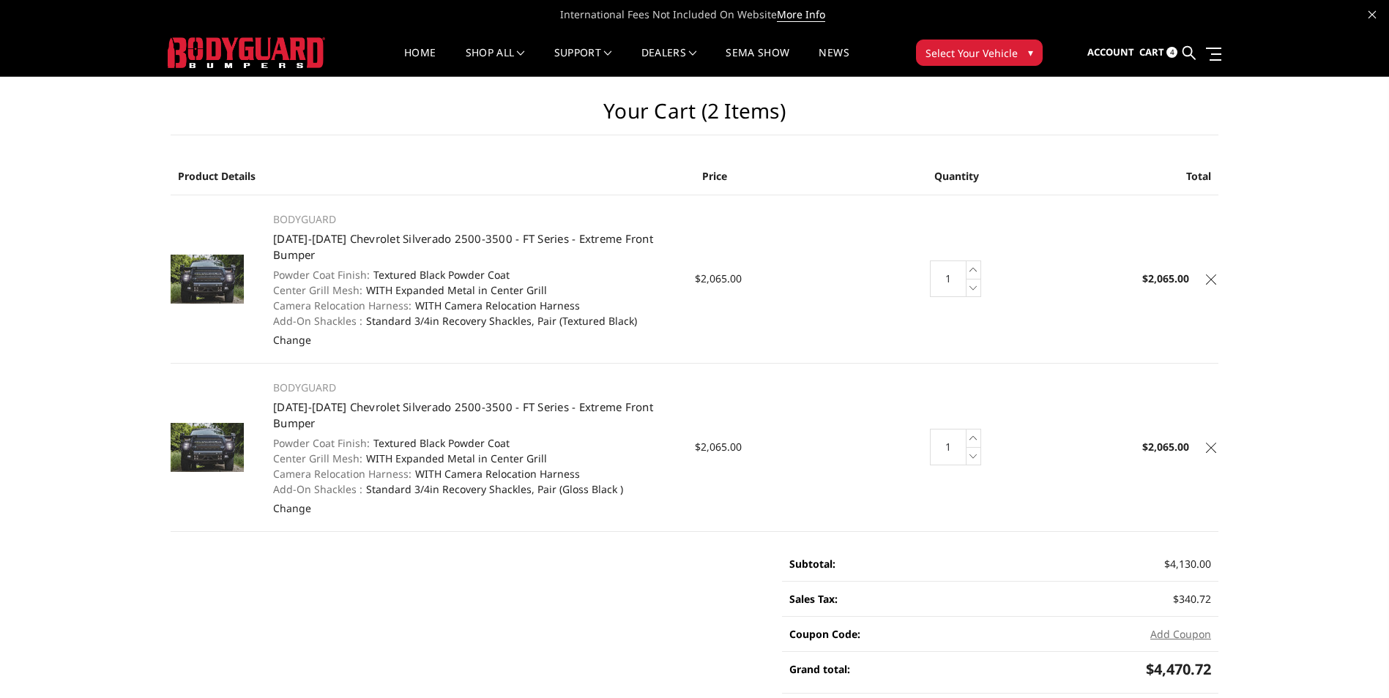
click at [1210, 283] on icon at bounding box center [1211, 280] width 10 height 10
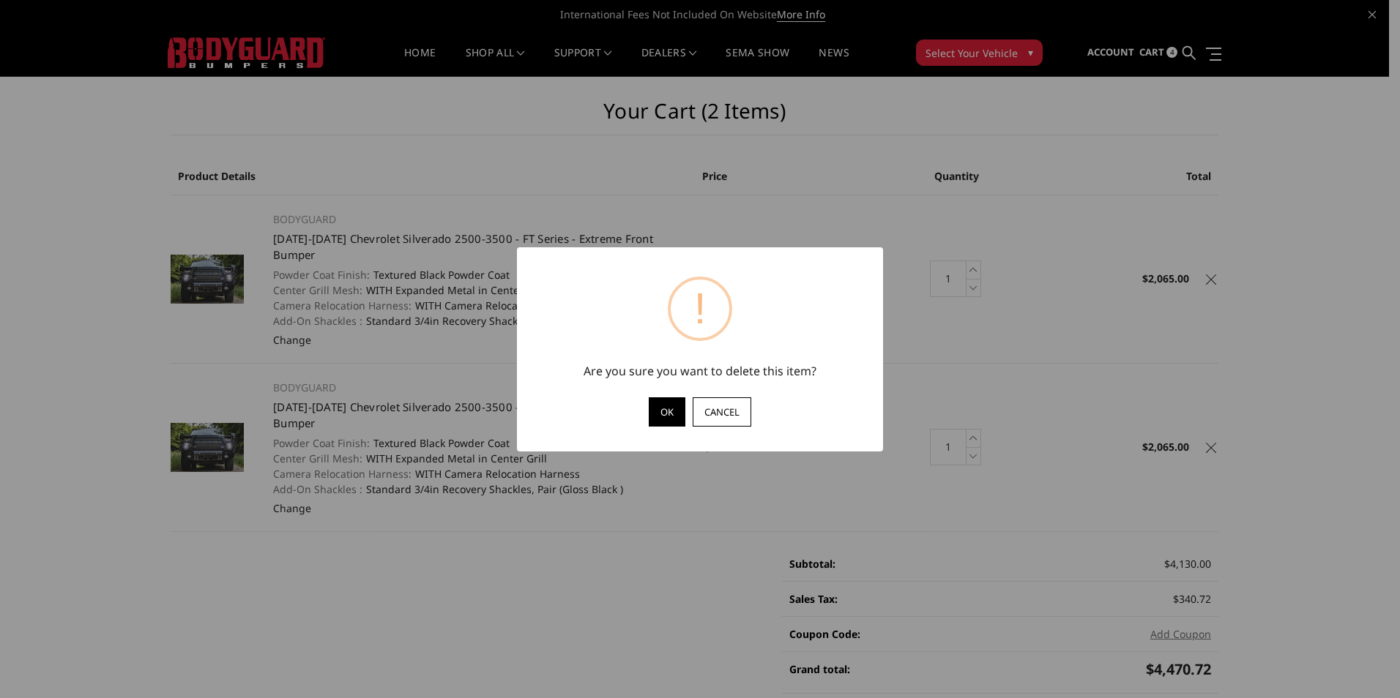
click at [671, 412] on button "OK" at bounding box center [667, 412] width 37 height 29
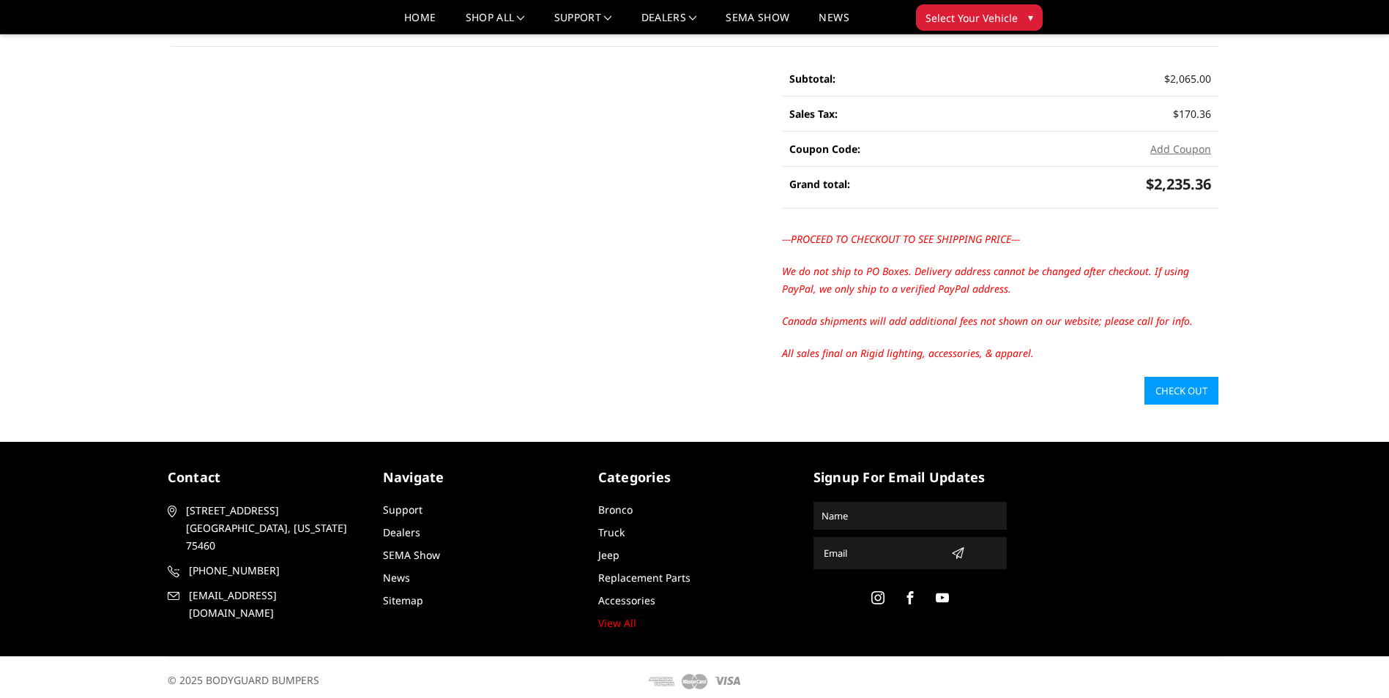
scroll to position [293, 0]
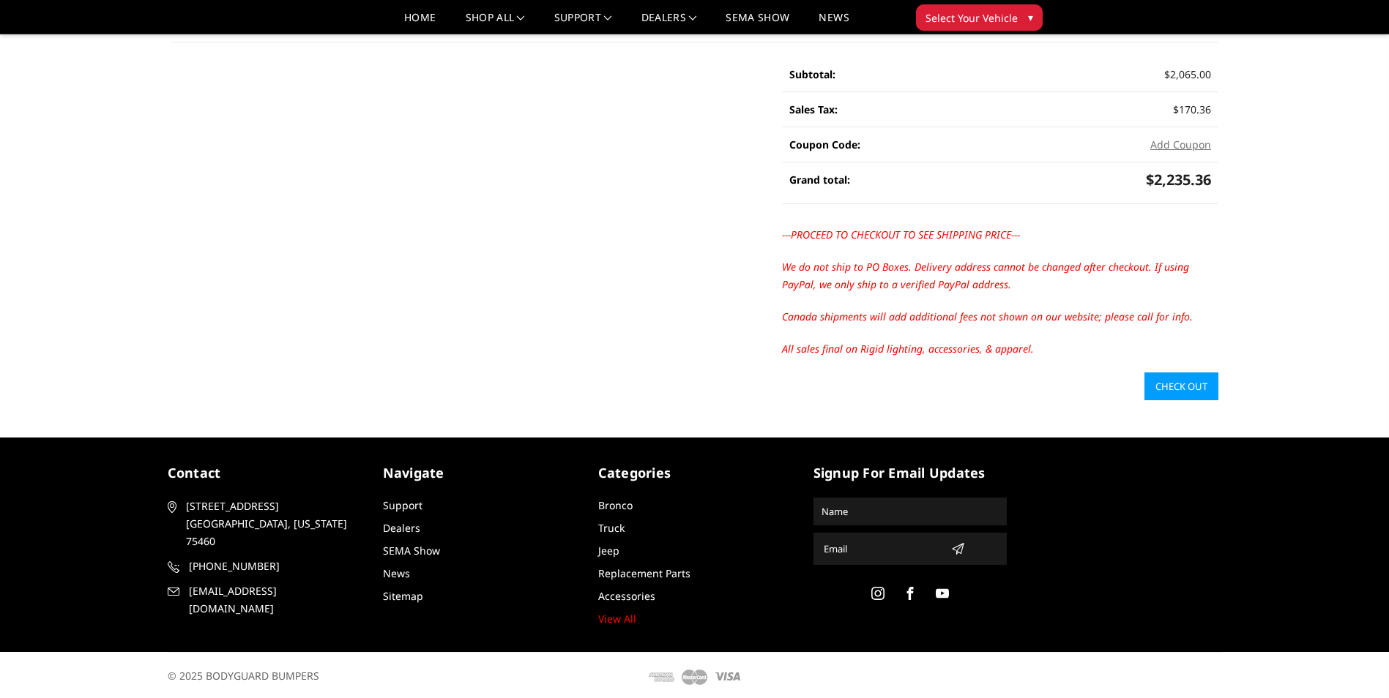
click at [1183, 392] on link "Check out" at bounding box center [1181, 387] width 74 height 28
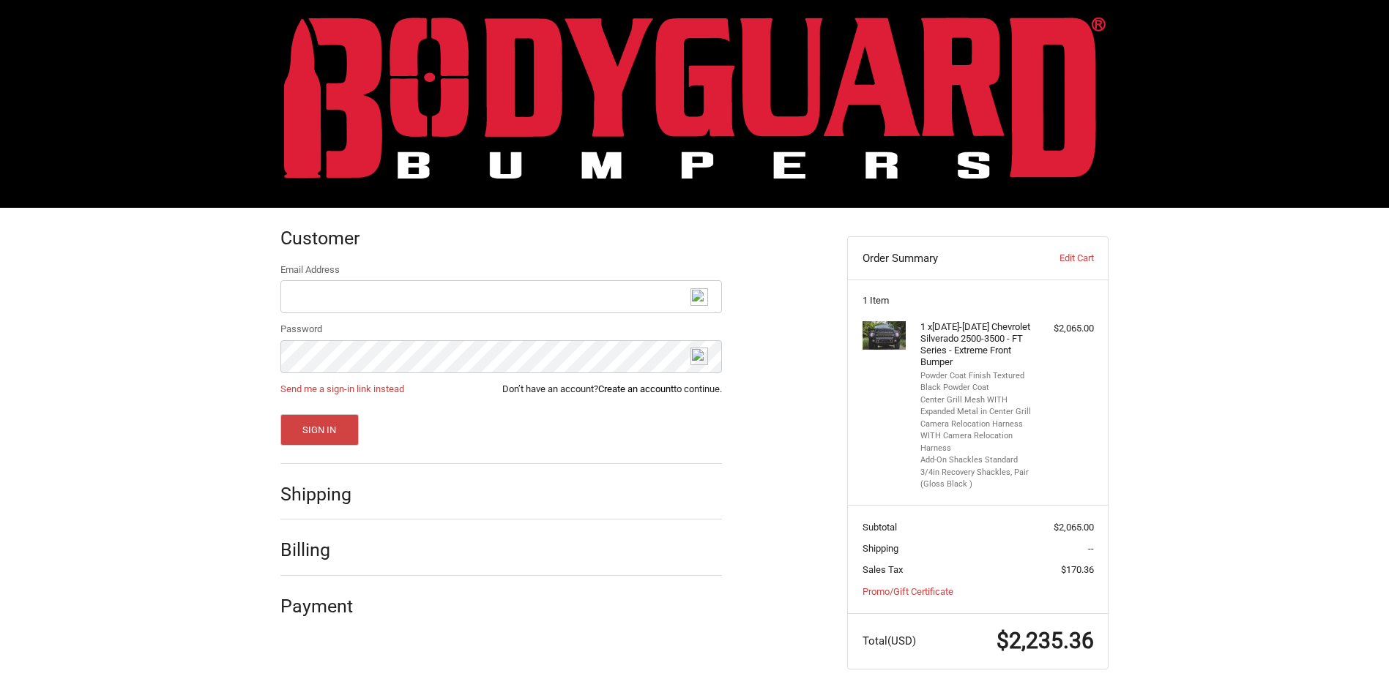
click at [630, 391] on link "Create an account" at bounding box center [635, 389] width 75 height 11
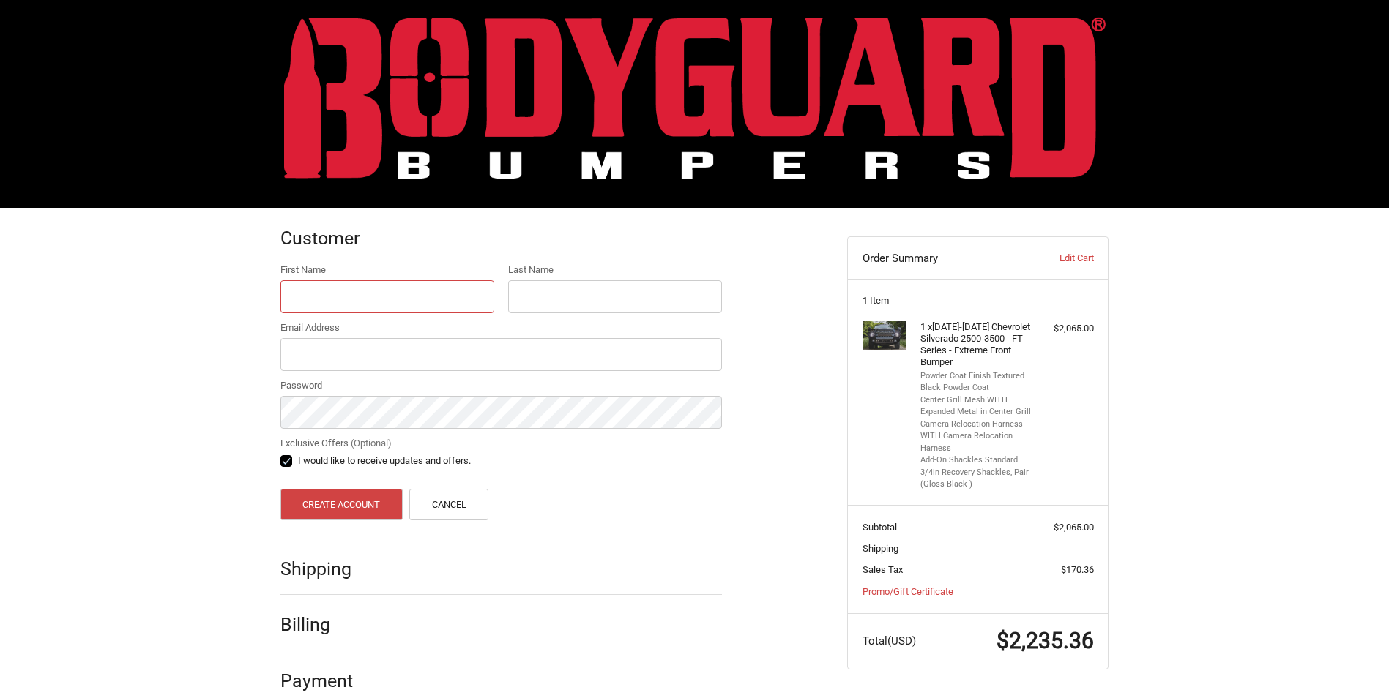
click at [343, 293] on input "First Name" at bounding box center [387, 296] width 214 height 33
type input "k"
type input "[PERSON_NAME]"
type input "[EMAIL_ADDRESS][DOMAIN_NAME]"
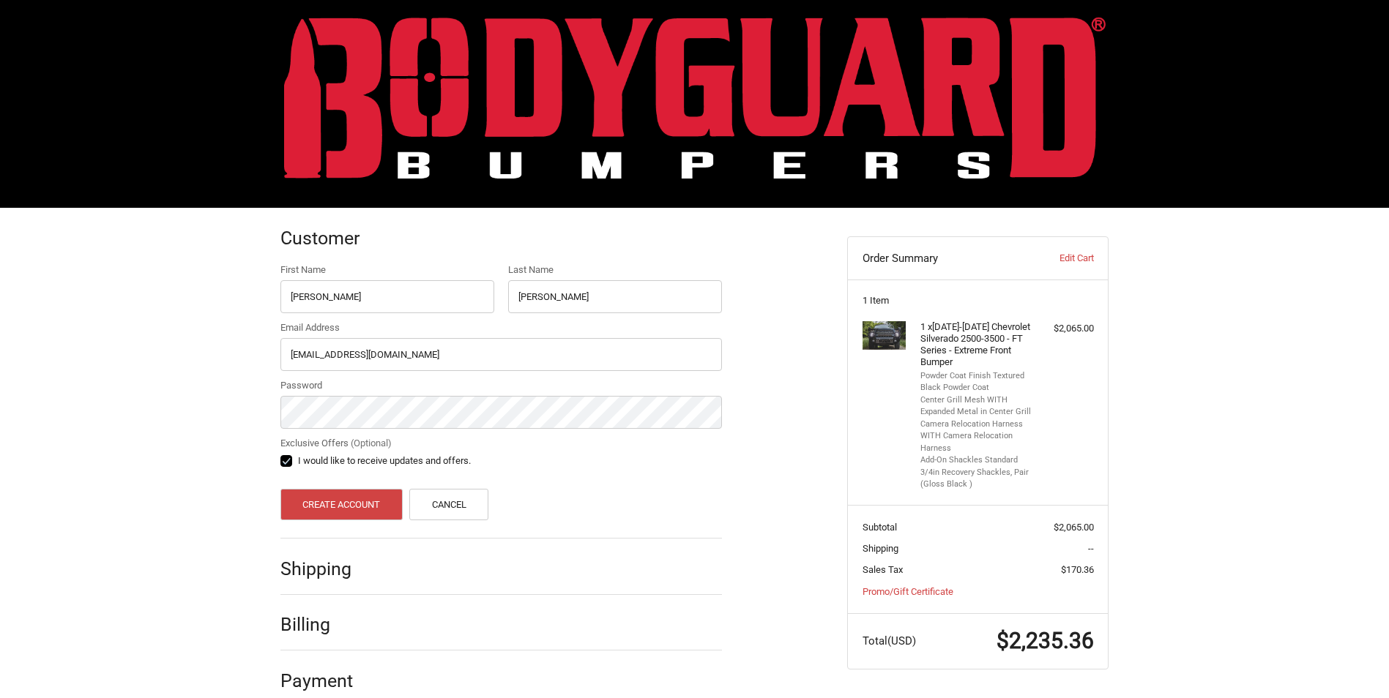
click at [288, 461] on label "I would like to receive updates and offers." at bounding box center [500, 461] width 441 height 12
click at [281, 455] on input "I would like to receive updates and offers." at bounding box center [280, 454] width 1 height 1
checkbox input "false"
click at [261, 406] on div "Customer First Name [PERSON_NAME] Last Name [PERSON_NAME] Email Address [EMAIL_…" at bounding box center [695, 464] width 879 height 512
click at [341, 515] on button "Create Account" at bounding box center [341, 504] width 122 height 31
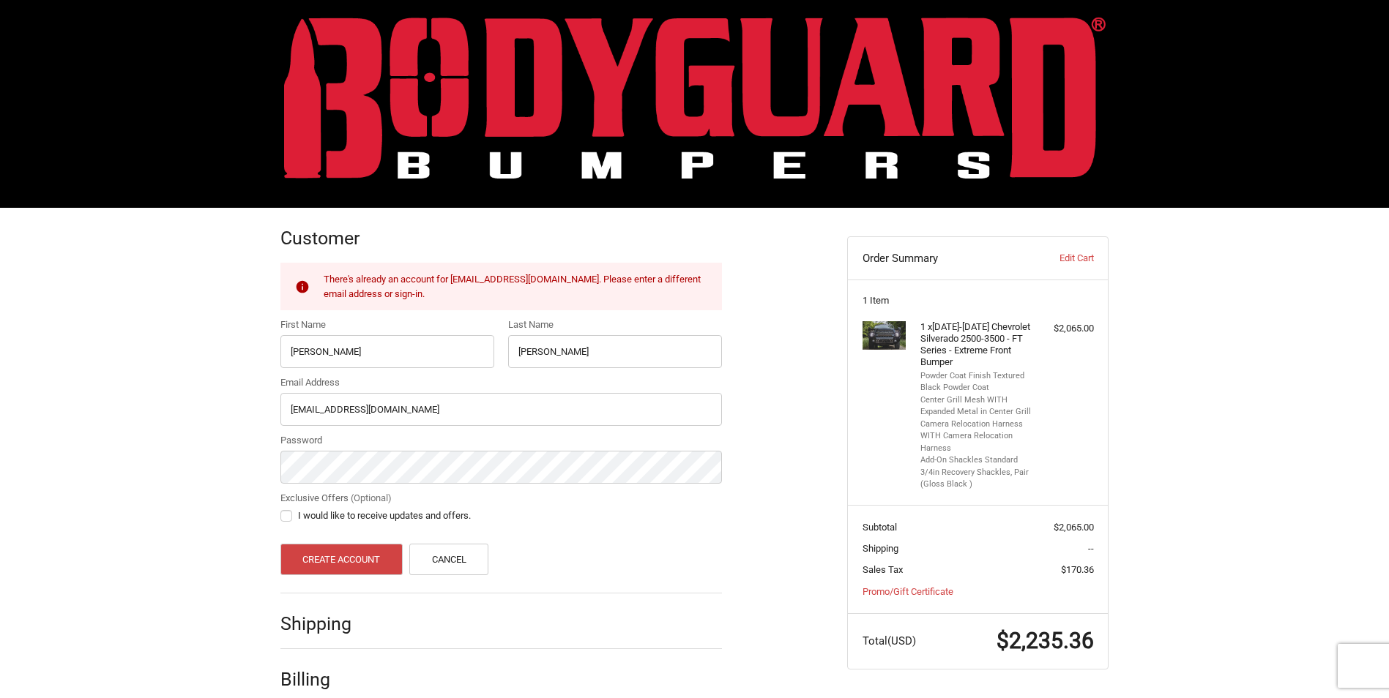
scroll to position [85, 0]
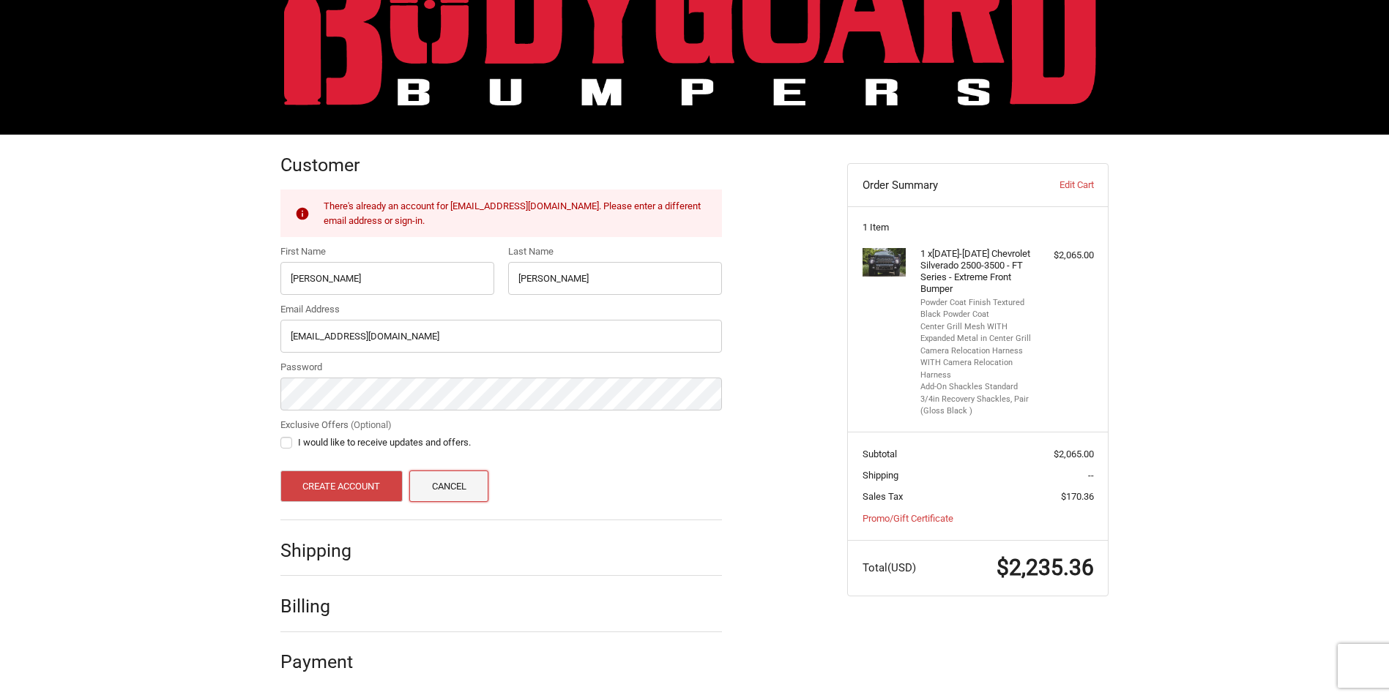
click at [438, 485] on link "Cancel" at bounding box center [448, 486] width 79 height 31
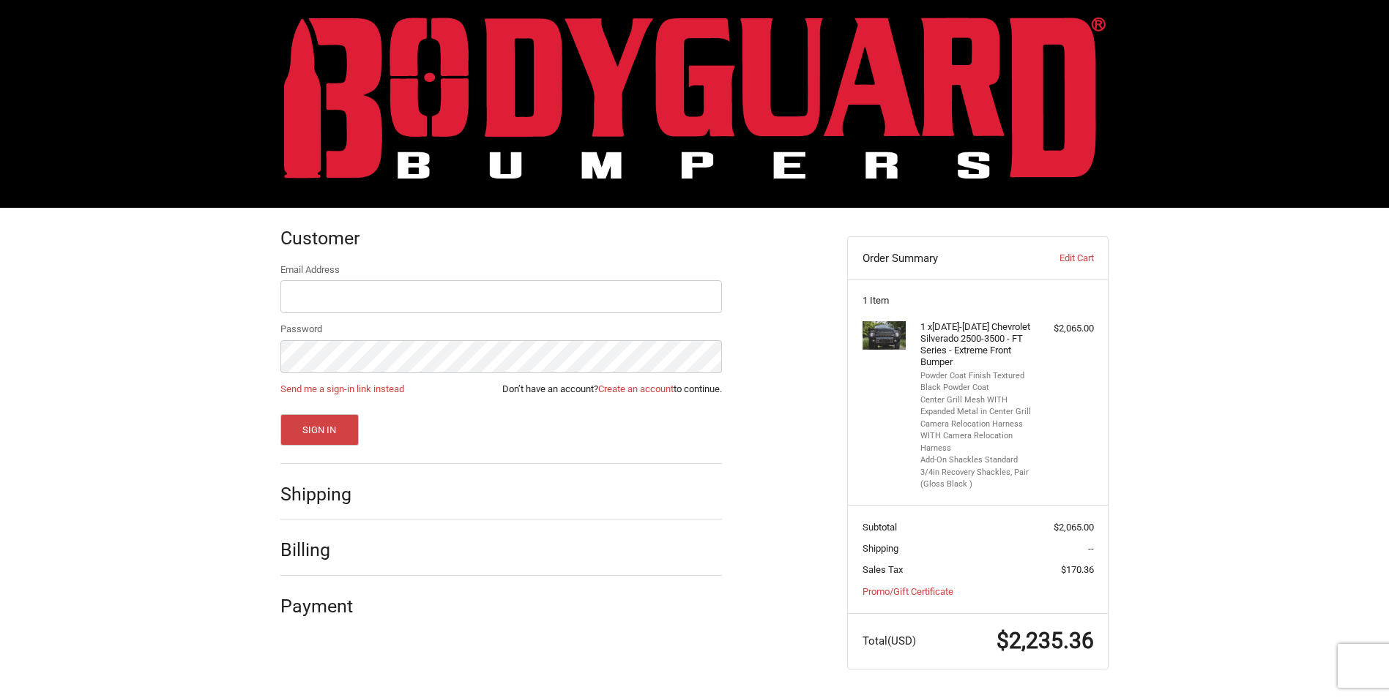
scroll to position [12, 0]
click at [362, 293] on input "Email Address" at bounding box center [500, 296] width 441 height 33
type input "[EMAIL_ADDRESS][DOMAIN_NAME]"
click at [280, 414] on button "Sign In" at bounding box center [319, 429] width 78 height 31
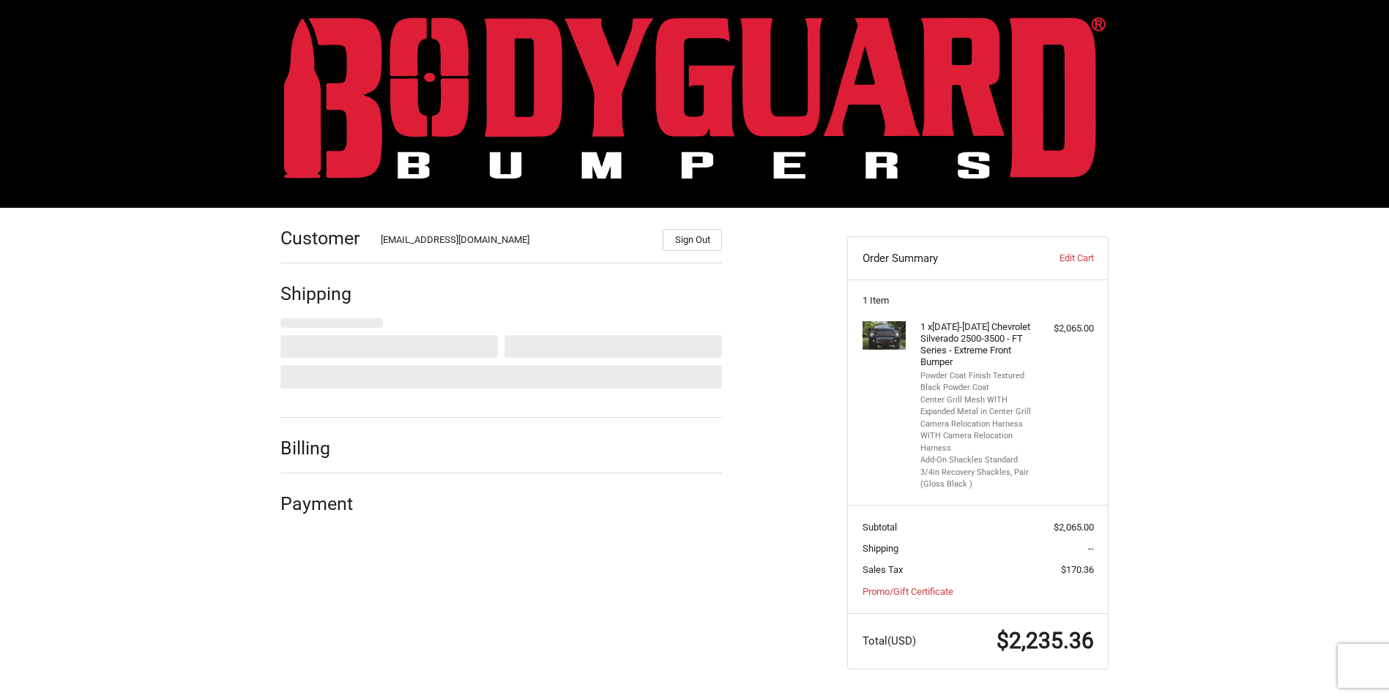
scroll to position [0, 0]
select select "US"
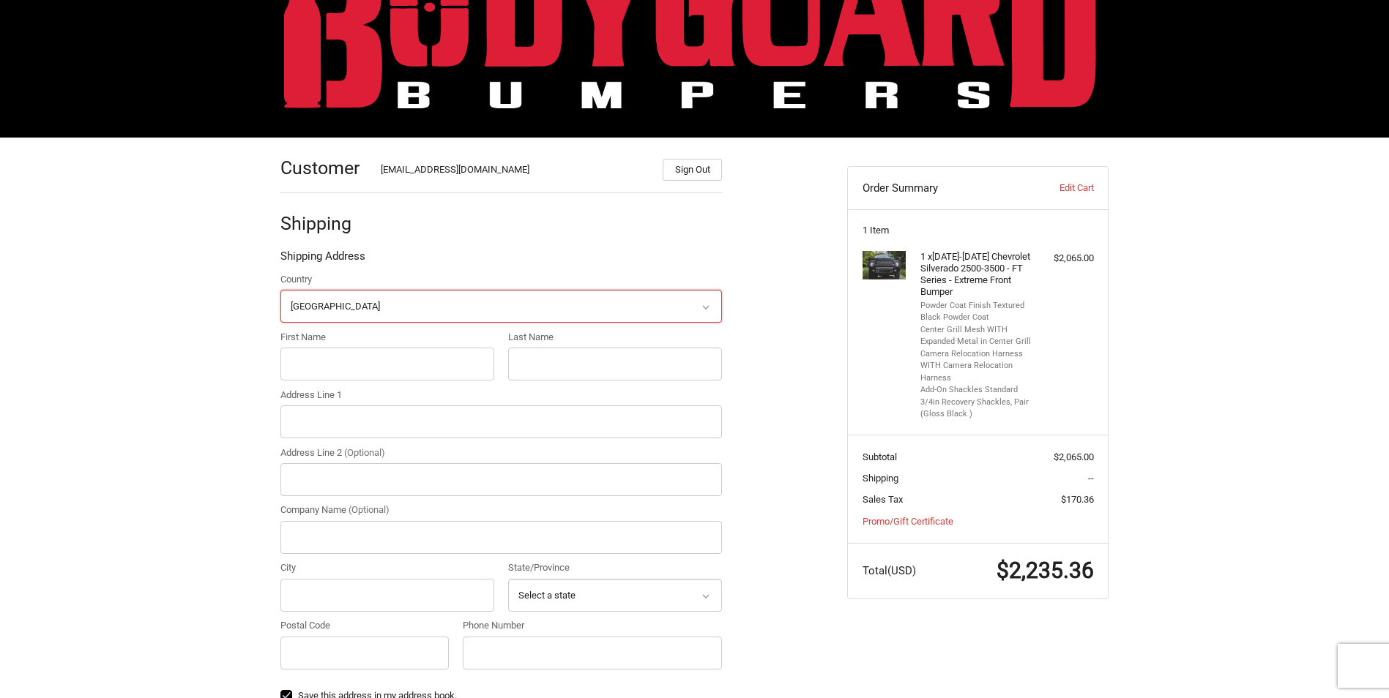
scroll to position [135, 0]
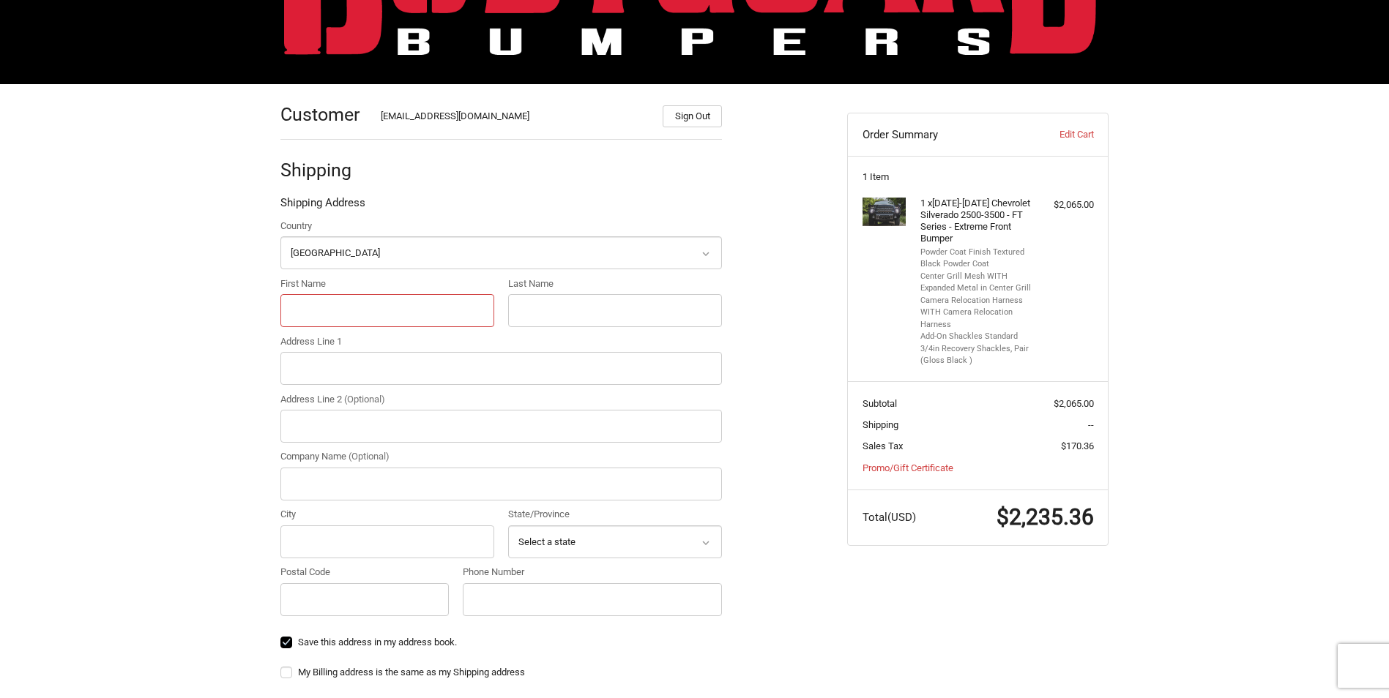
click at [348, 323] on input "First Name" at bounding box center [387, 310] width 214 height 33
type input "[PERSON_NAME]"
type input "[STREET_ADDRESS]"
type input "n/a"
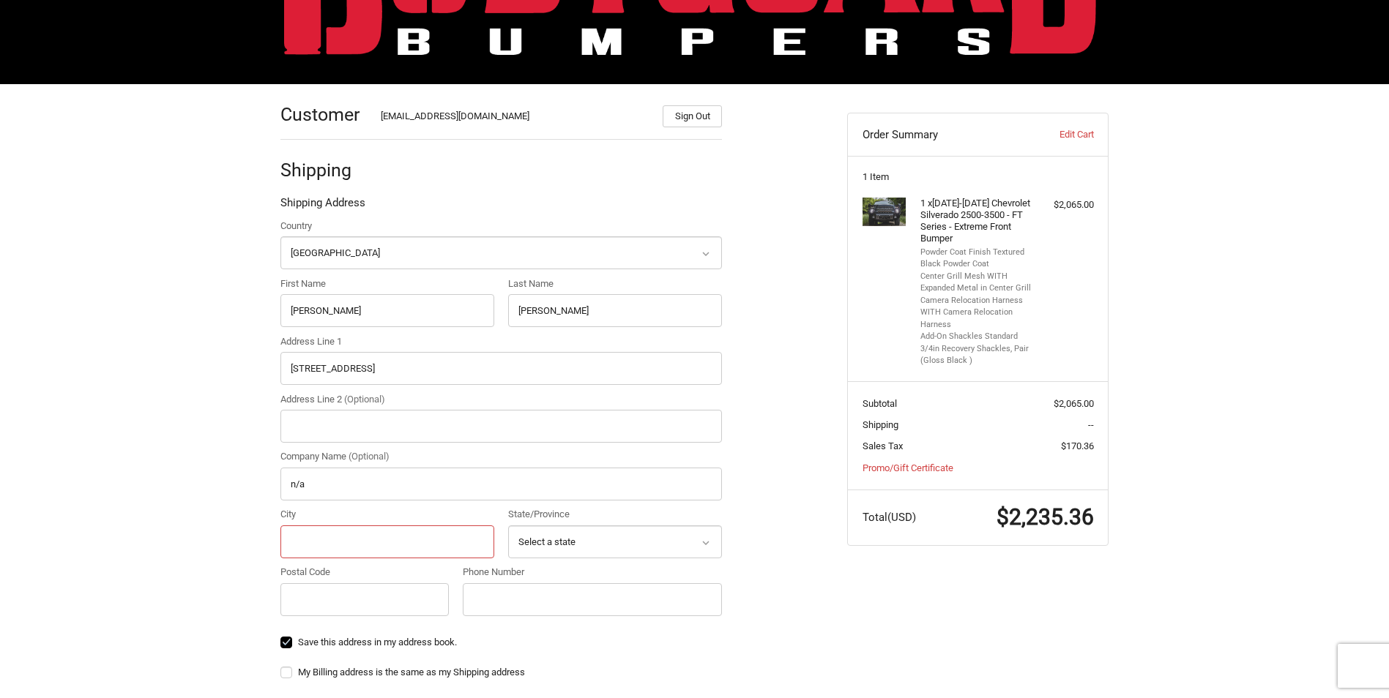
type input "Colwich"
select select "KS"
type input "67030"
type input "13166411150"
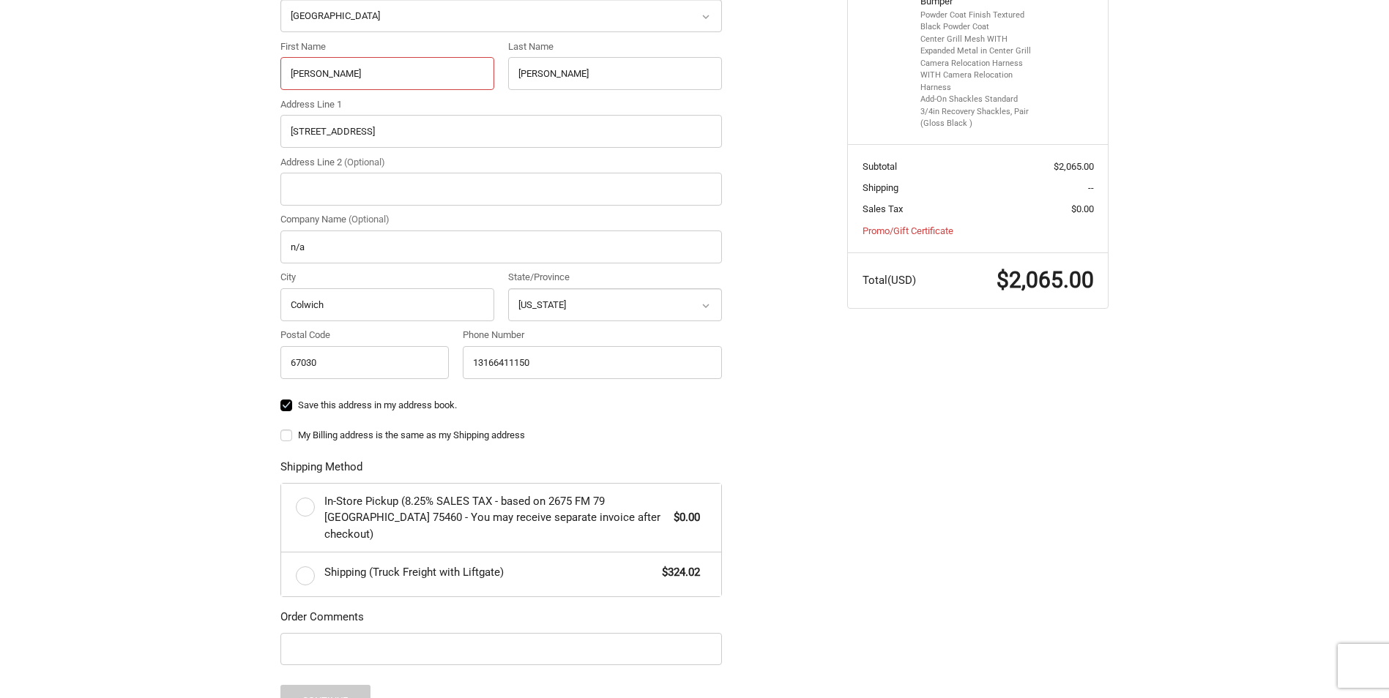
scroll to position [518, 0]
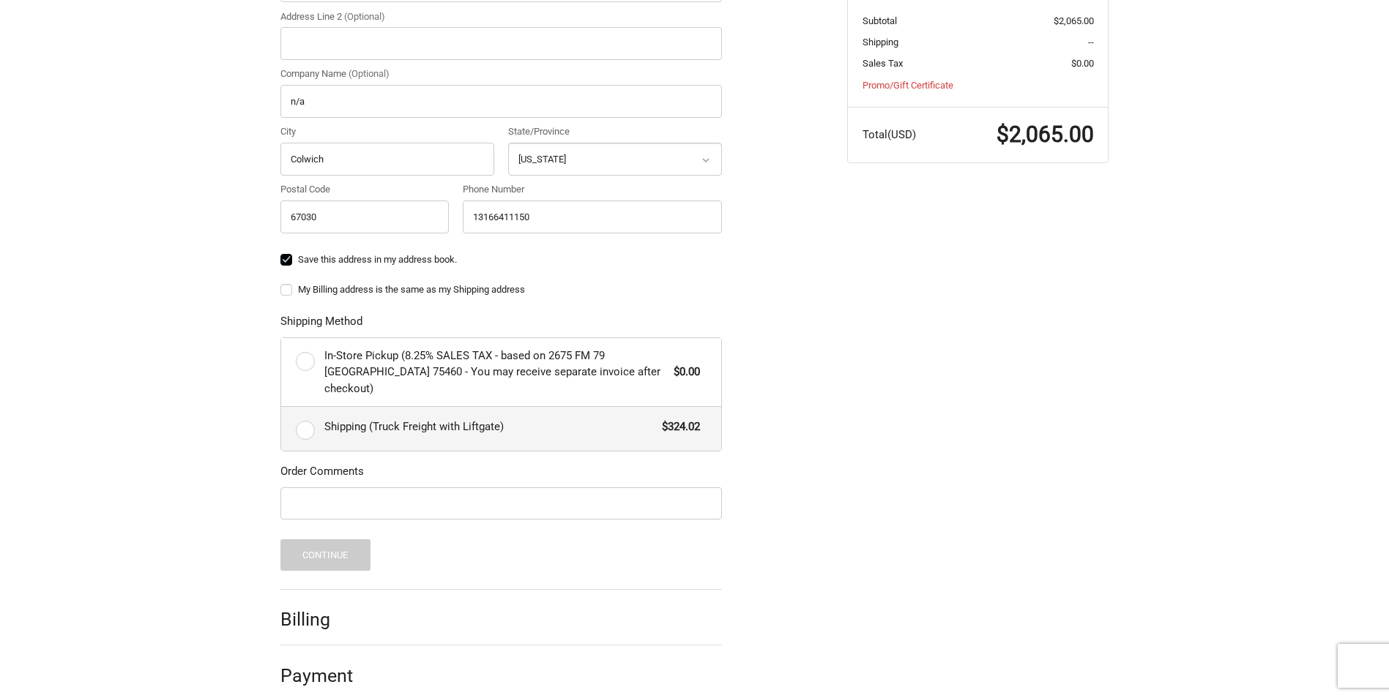
click at [303, 421] on label "Shipping (Truck Freight with Liftgate) $324.02" at bounding box center [501, 429] width 440 height 44
click at [282, 408] on input "Shipping (Truck Freight with Liftgate) $324.02" at bounding box center [281, 407] width 1 height 1
radio input "true"
click at [332, 540] on button "Continue" at bounding box center [325, 555] width 90 height 31
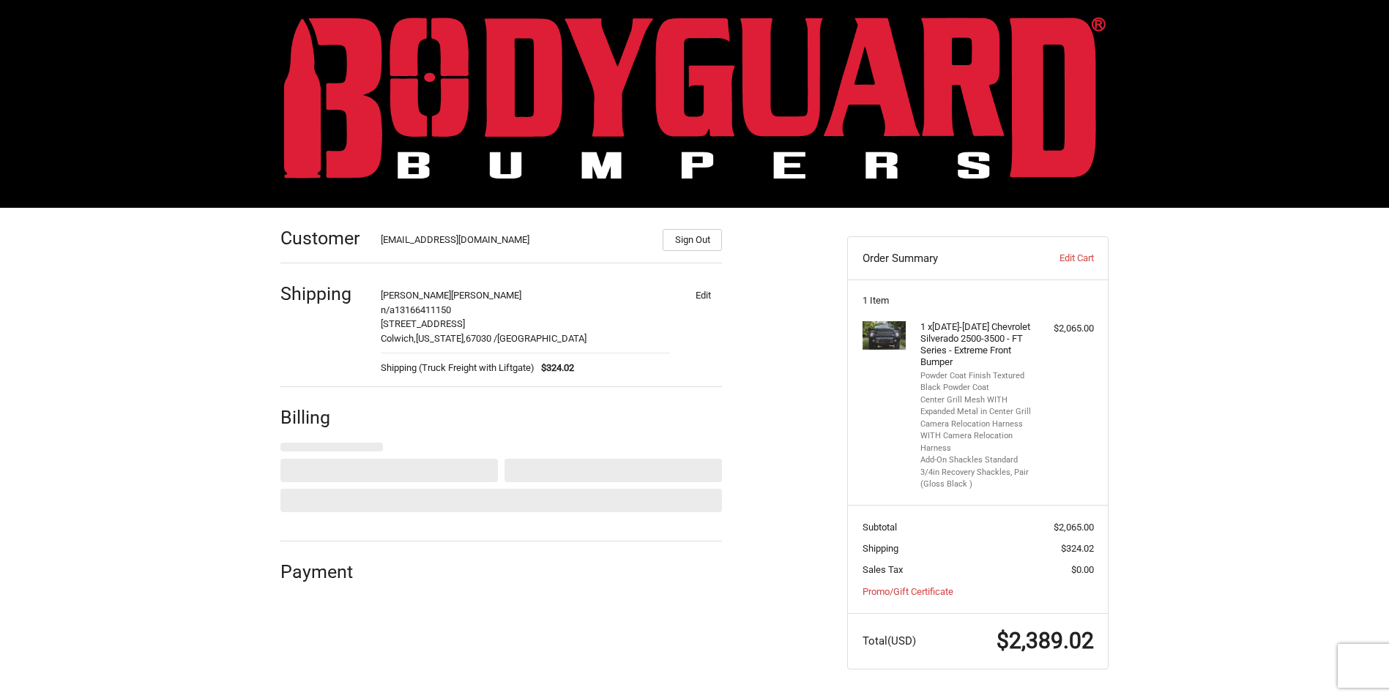
select select "US"
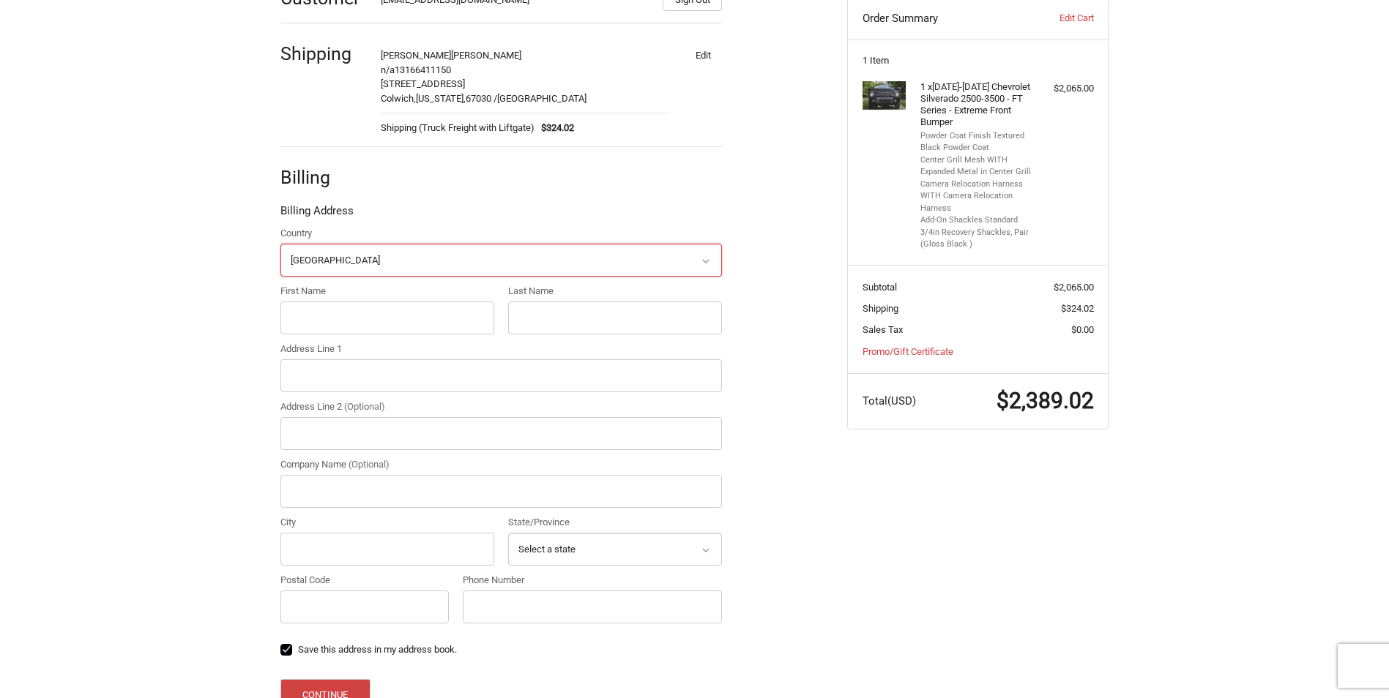
scroll to position [352, 0]
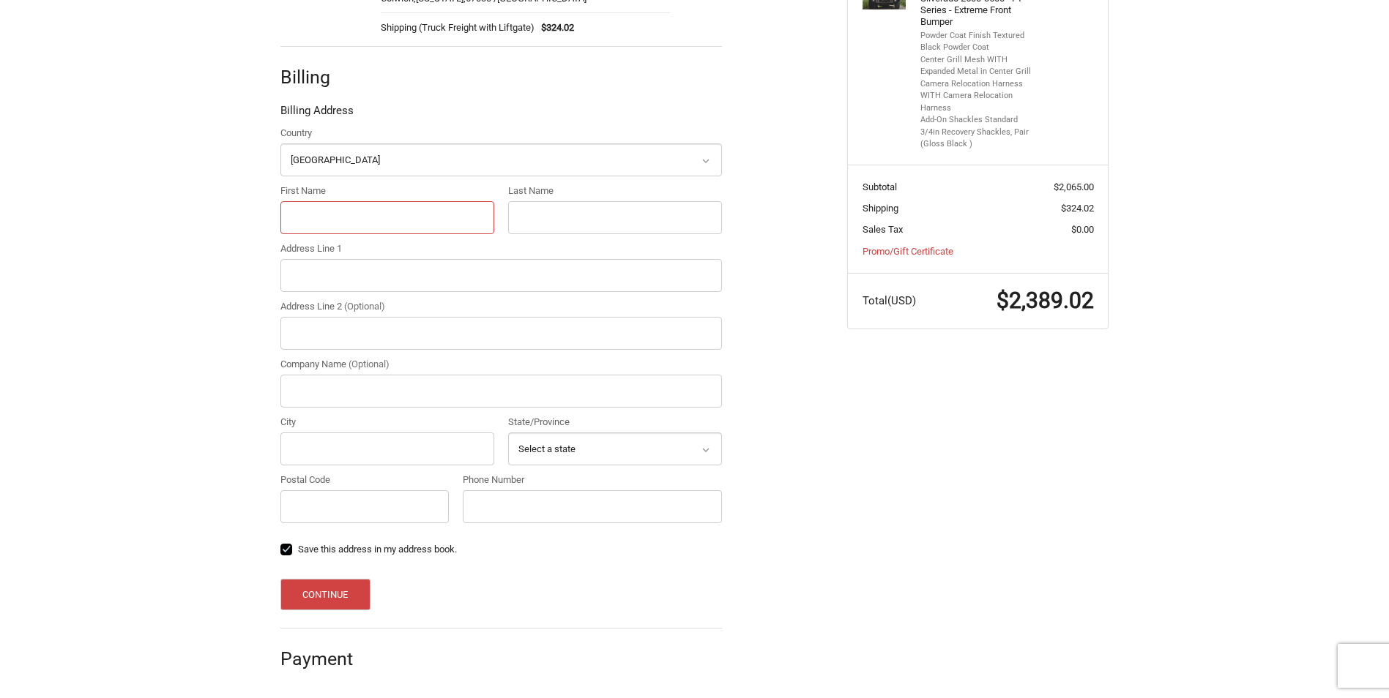
click at [347, 223] on input "First Name" at bounding box center [387, 217] width 214 height 33
type input "[PERSON_NAME]"
type input "[STREET_ADDRESS]"
type input "n/a"
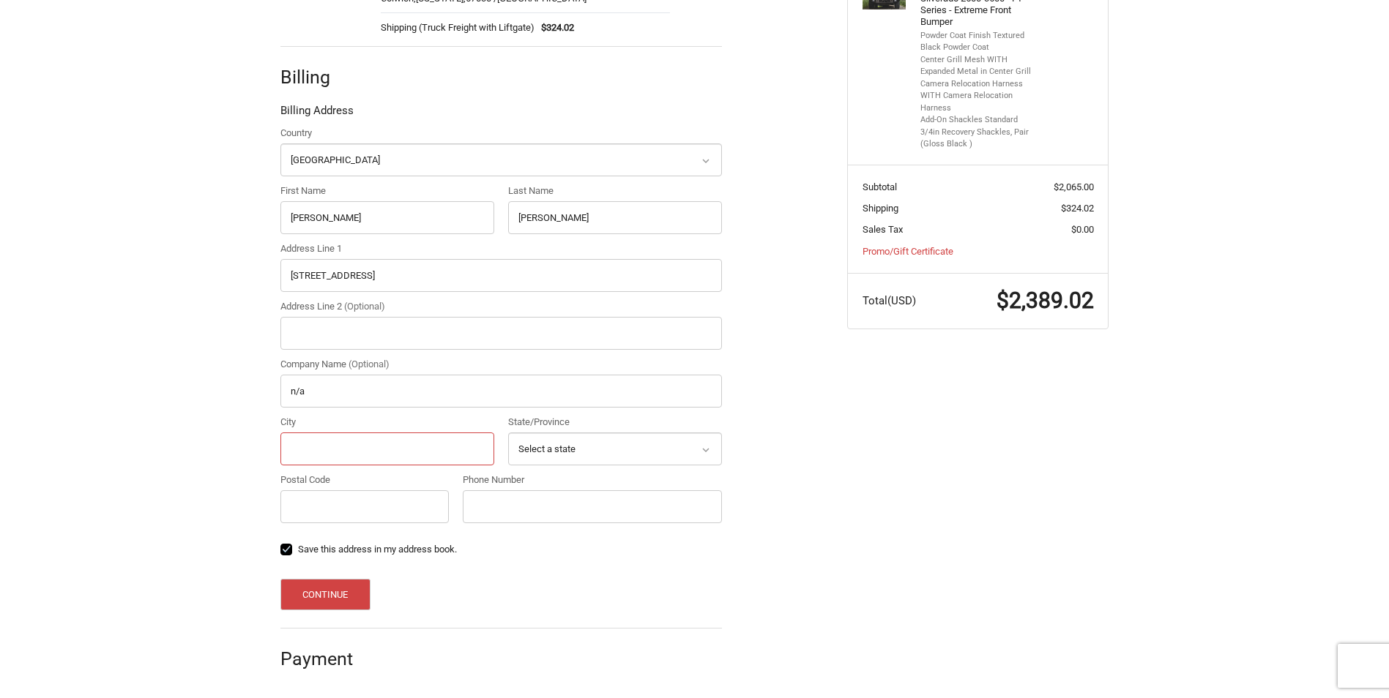
type input "Colwich"
select select "KS"
type input "67030"
type input "13166411150"
click at [758, 339] on ol "Customer [EMAIL_ADDRESS][DOMAIN_NAME] Sign Out Shipping [PERSON_NAME] n/a 13166…" at bounding box center [529, 275] width 499 height 817
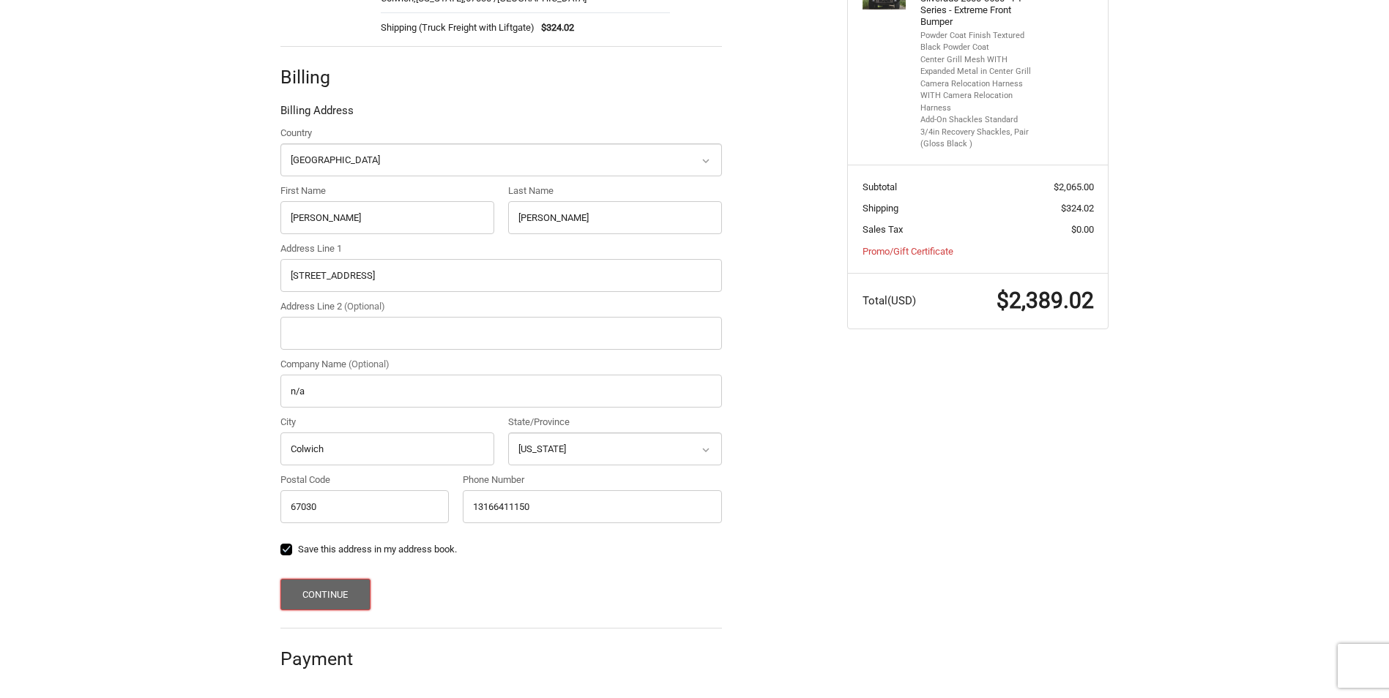
click at [355, 582] on button "Continue" at bounding box center [325, 594] width 90 height 31
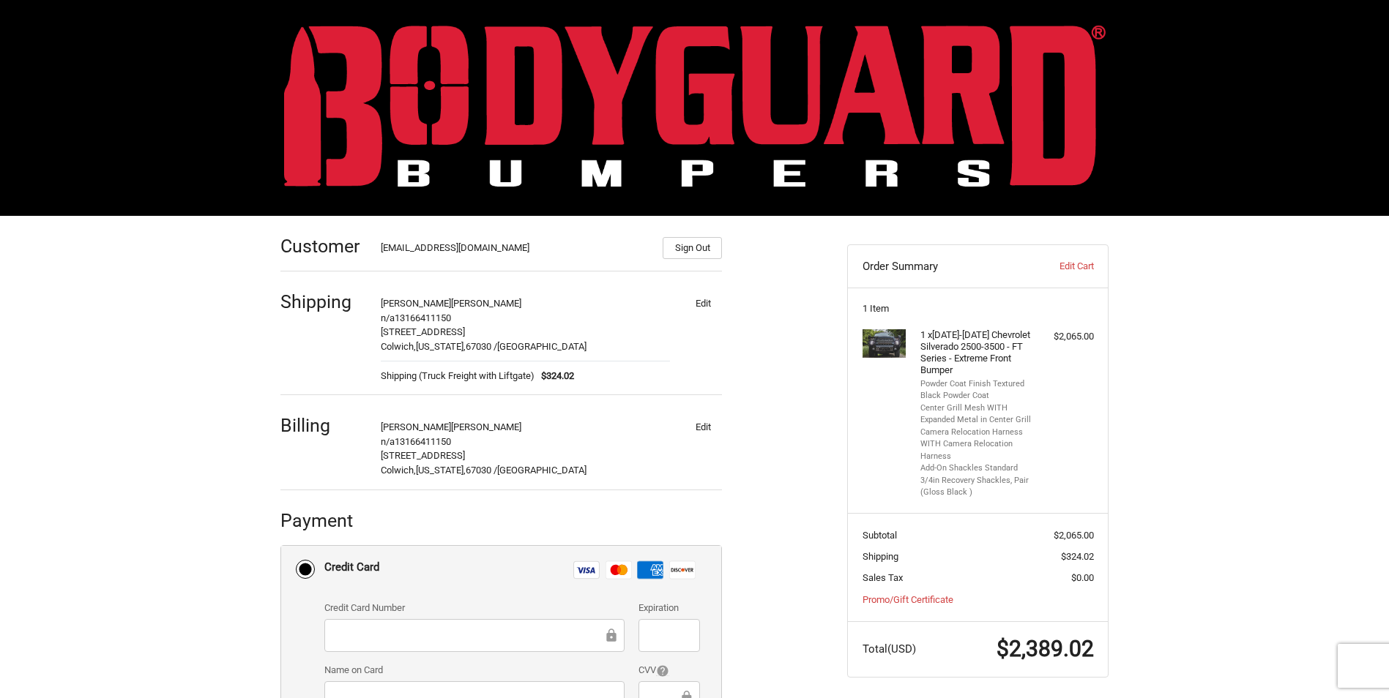
scroll to position [0, 0]
